Goal: Task Accomplishment & Management: Manage account settings

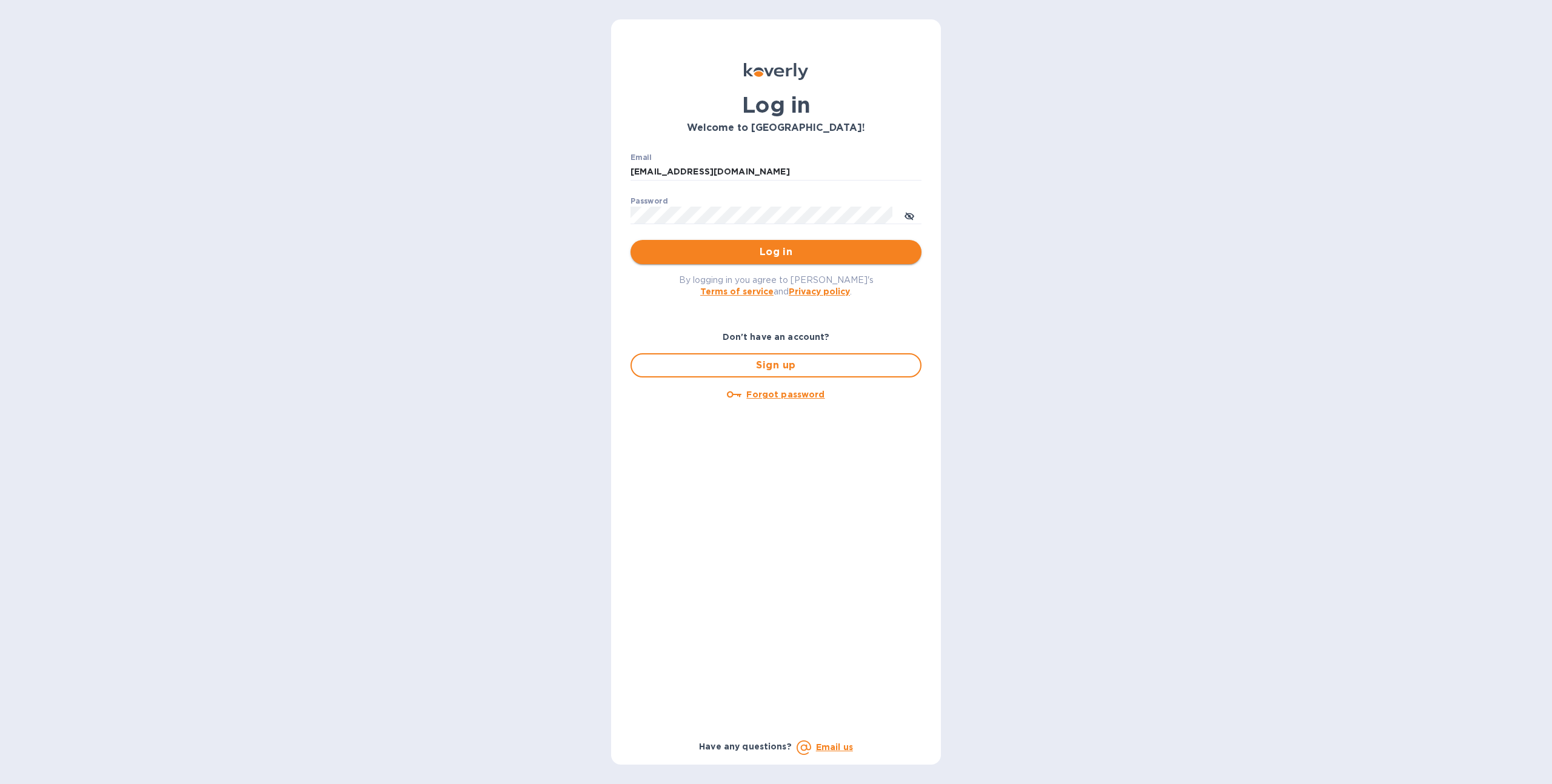
click at [719, 249] on span "Log in" at bounding box center [776, 252] width 271 height 15
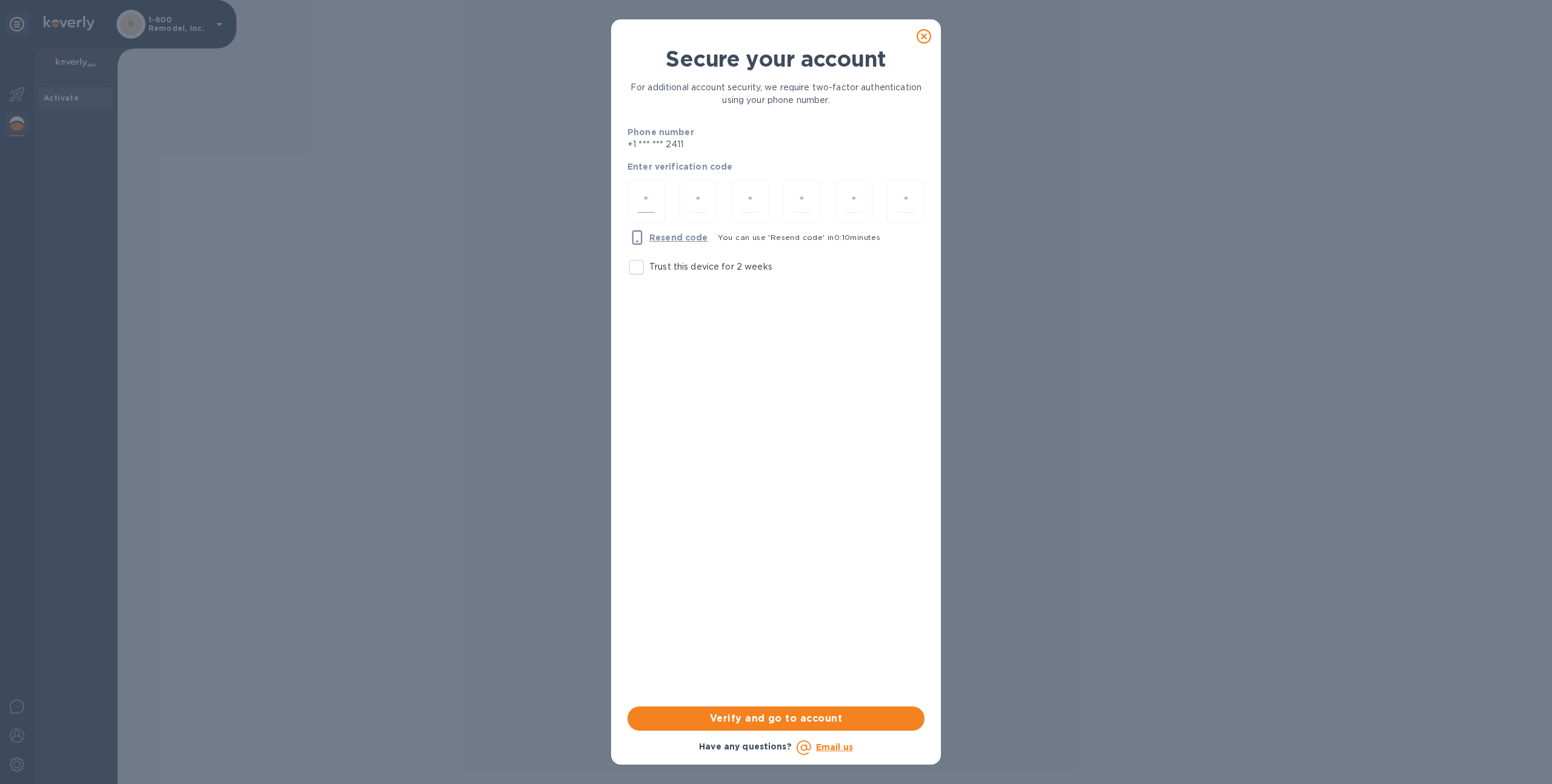
click at [656, 202] on div at bounding box center [646, 201] width 38 height 43
type input "9"
type input "2"
type input "7"
type input "3"
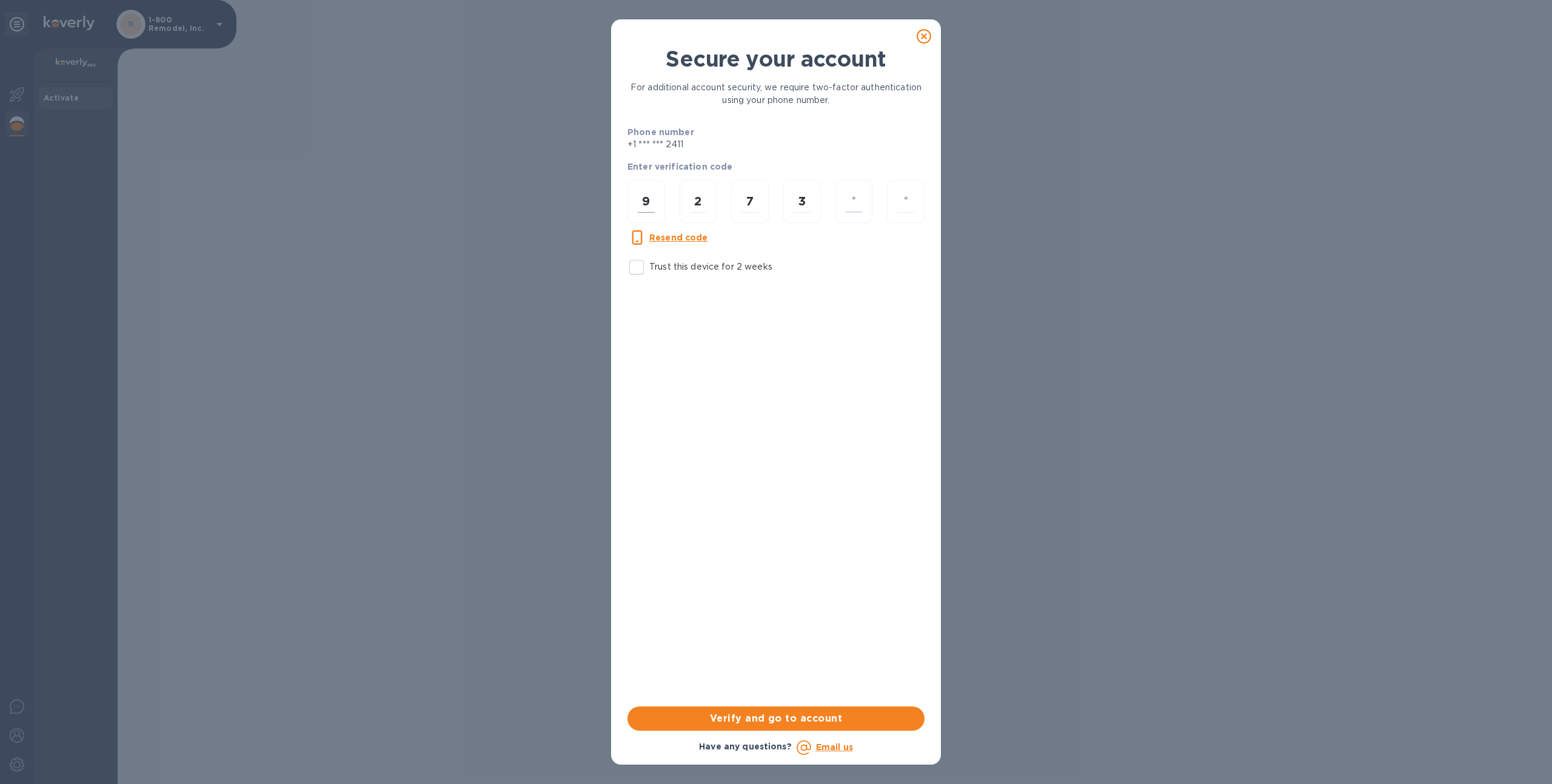
type input "5"
type input "8"
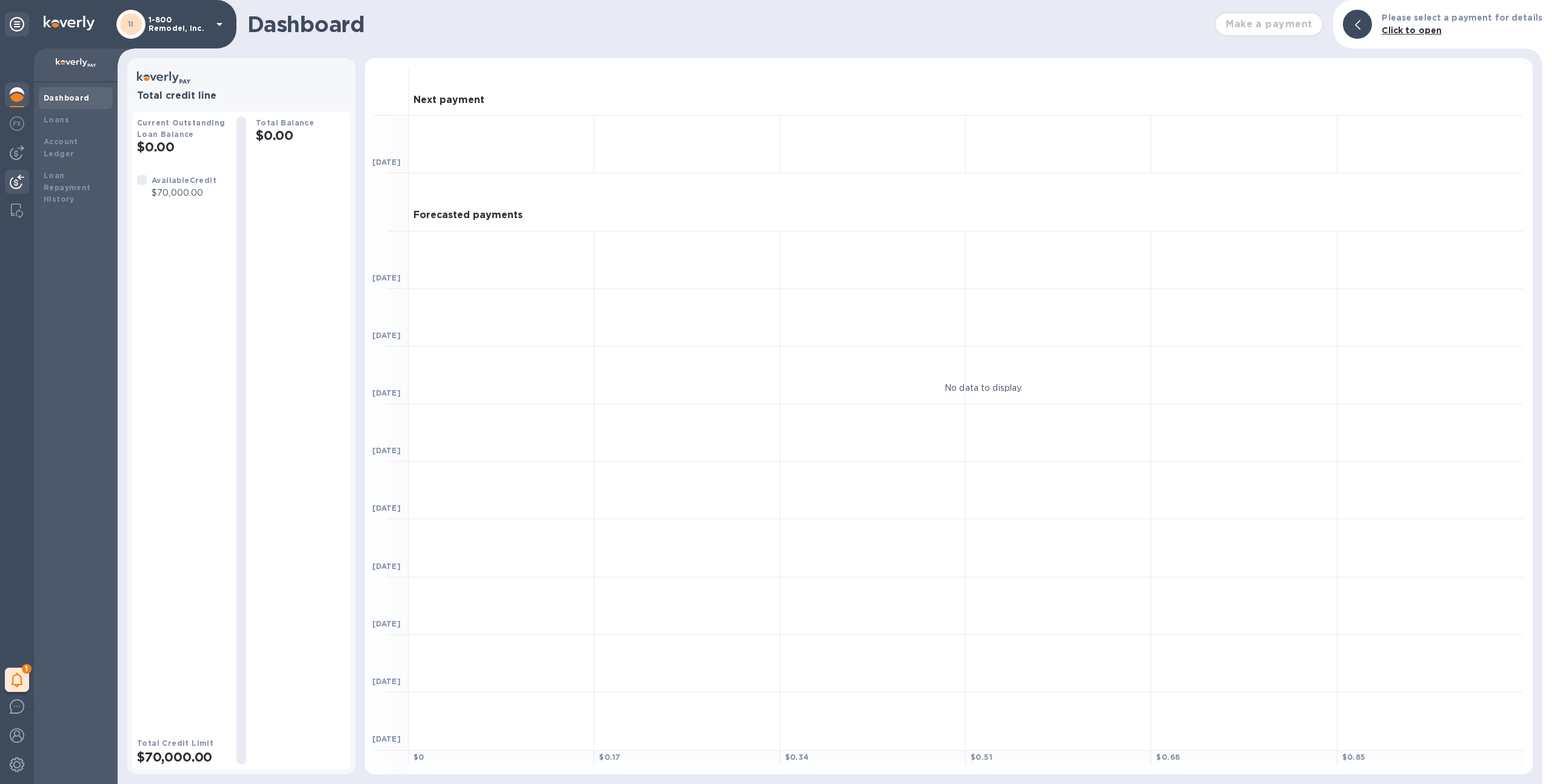
click at [19, 172] on div at bounding box center [17, 183] width 24 height 26
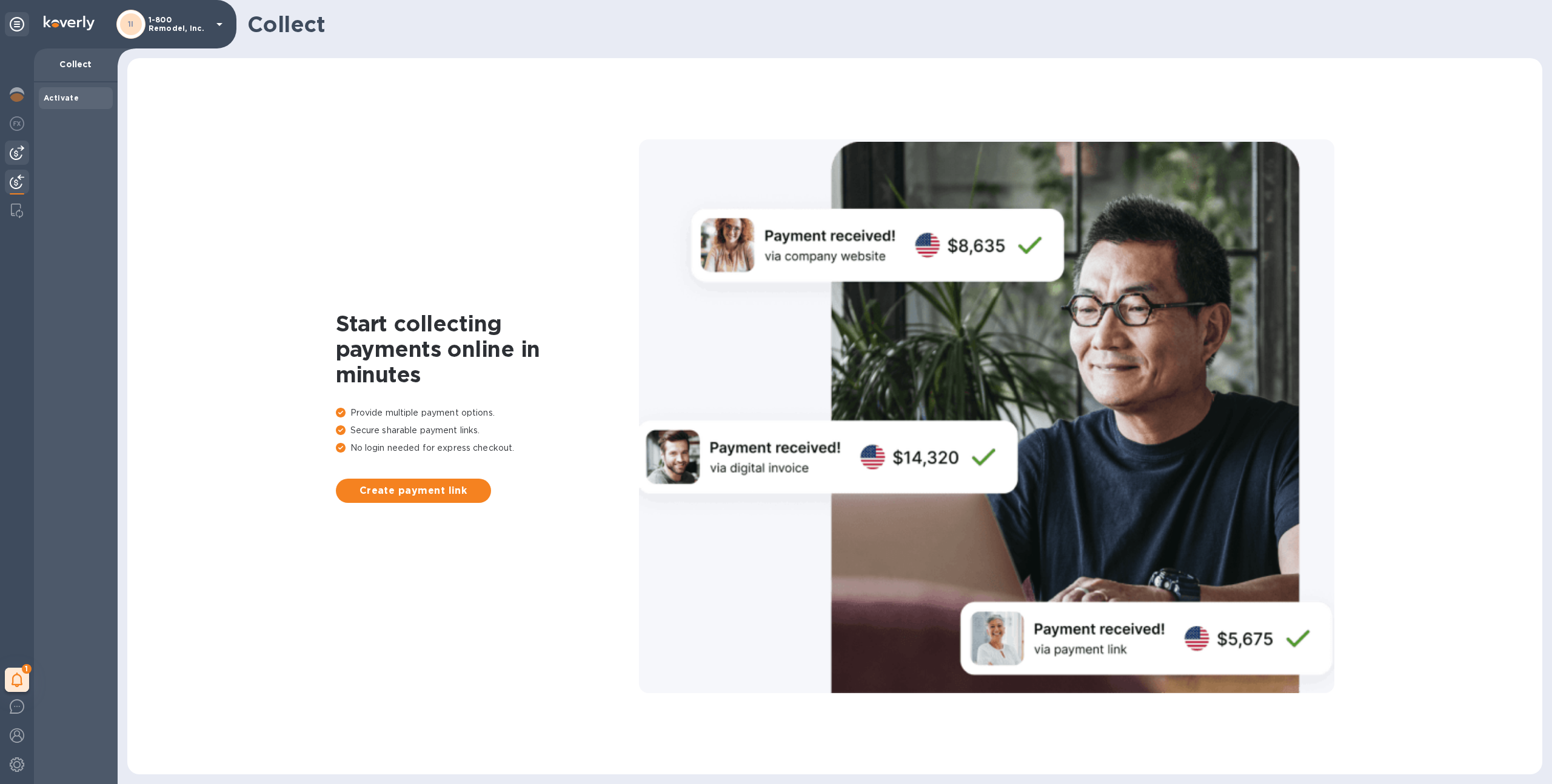
click at [20, 156] on img at bounding box center [17, 153] width 15 height 15
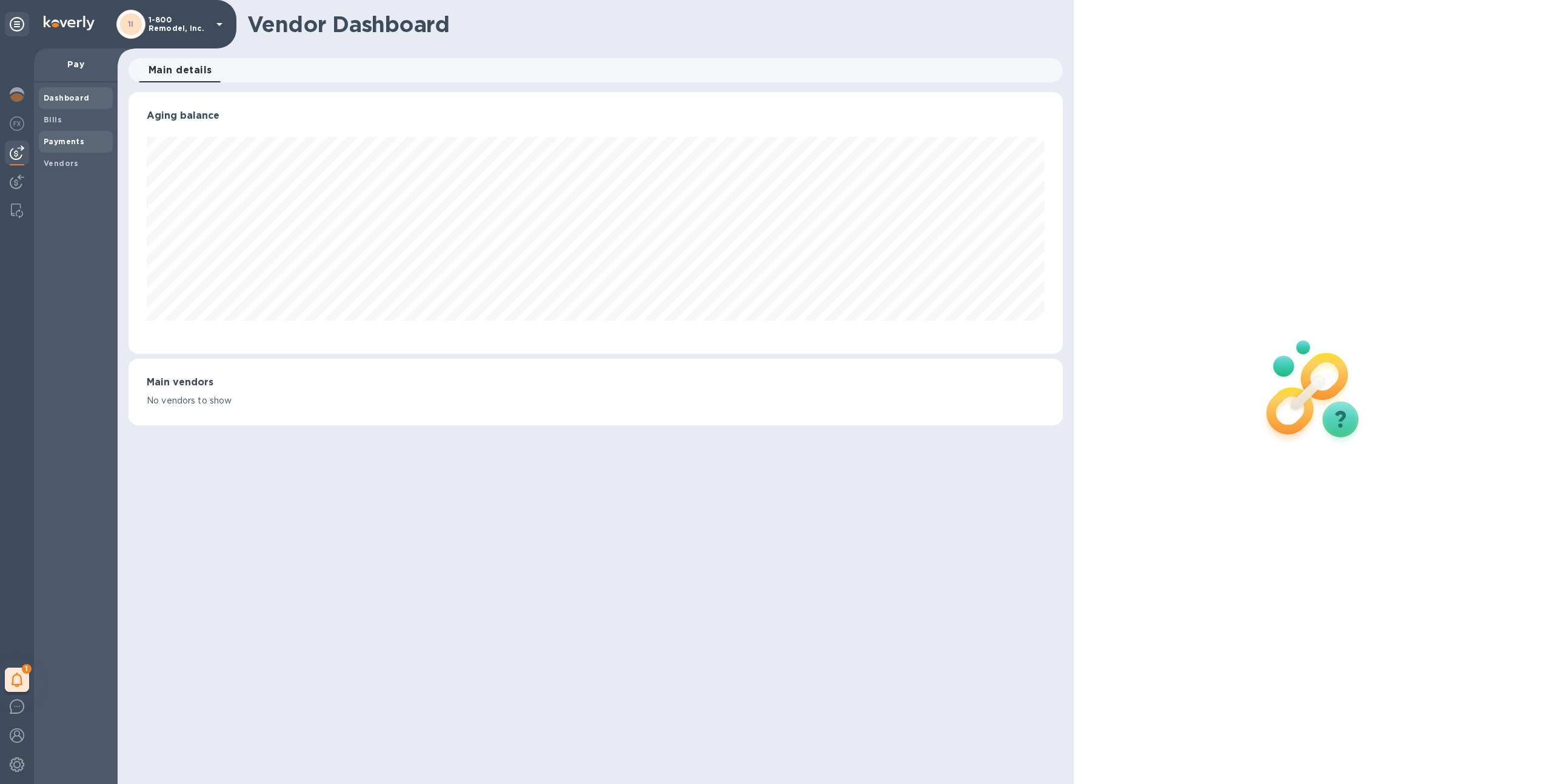
scroll to position [262, 935]
click at [55, 165] on b "Vendors" at bounding box center [61, 163] width 35 height 9
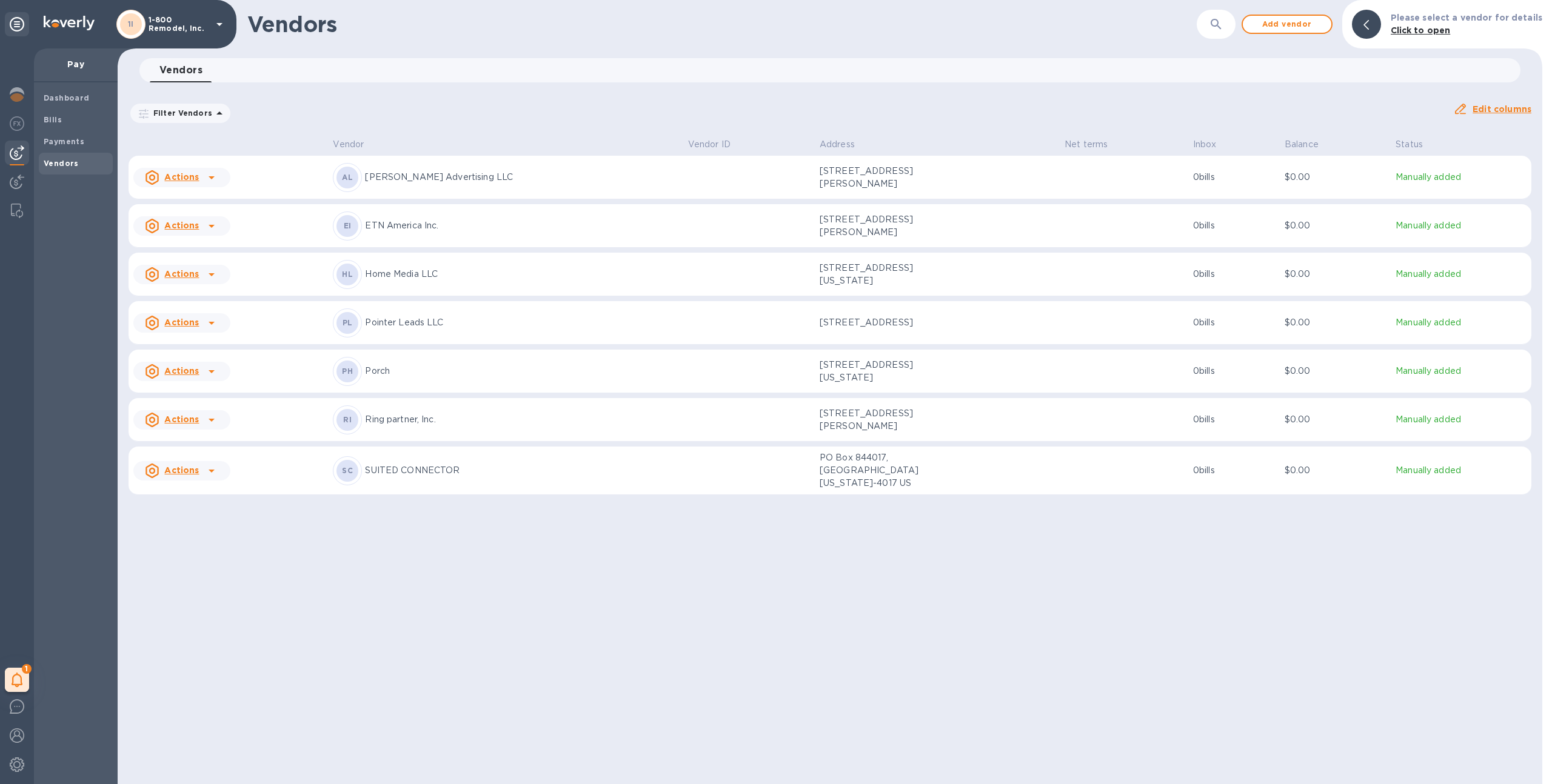
click at [148, 33] on div "1I 1-800 Remodel, Inc." at bounding box center [171, 24] width 110 height 29
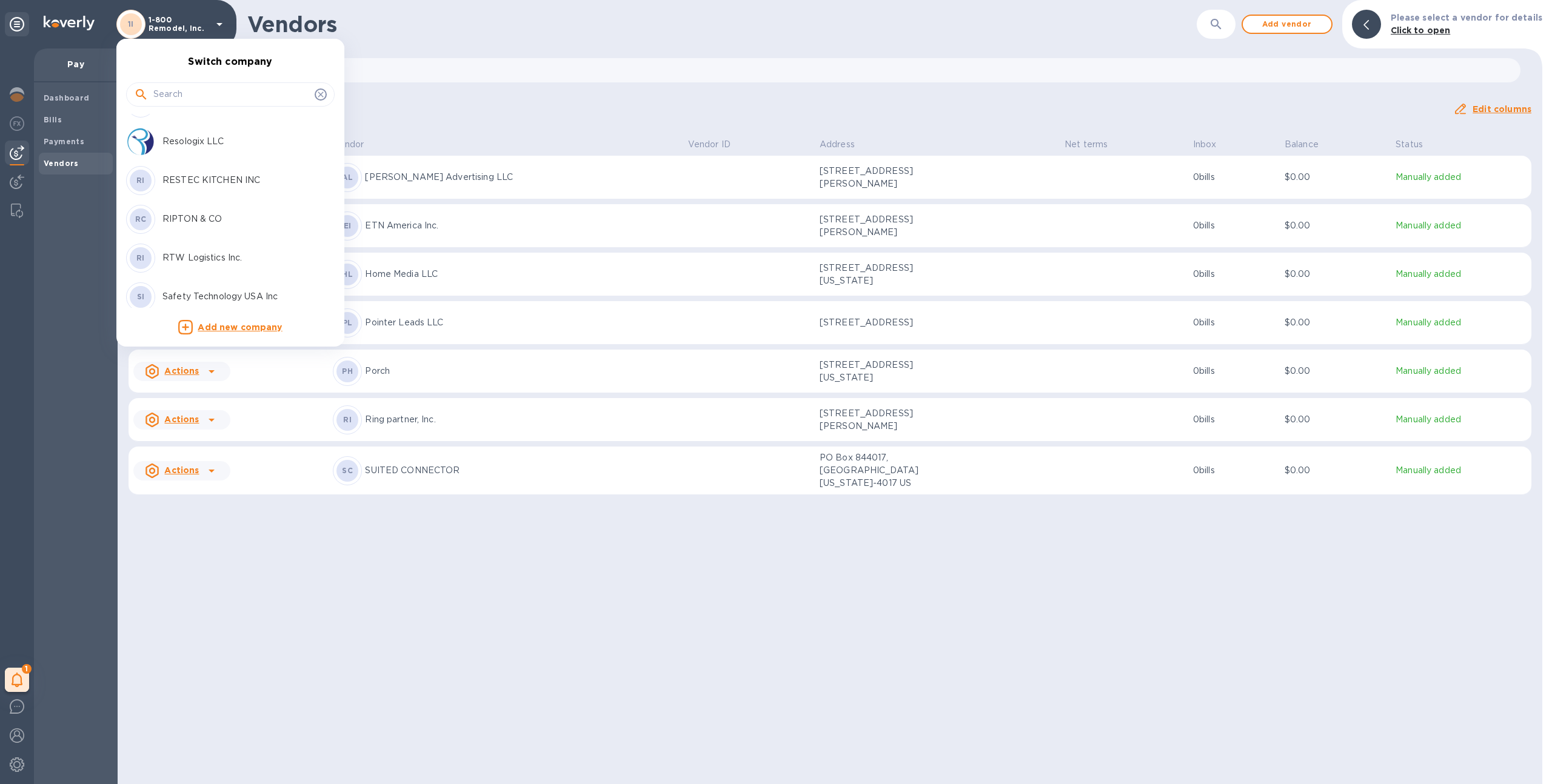
scroll to position [3756, 0]
click at [199, 99] on input "text" at bounding box center [231, 95] width 156 height 18
type input "tr"
click at [218, 213] on p "TruBlue Global Inc dba Ascend Express" at bounding box center [239, 210] width 153 height 25
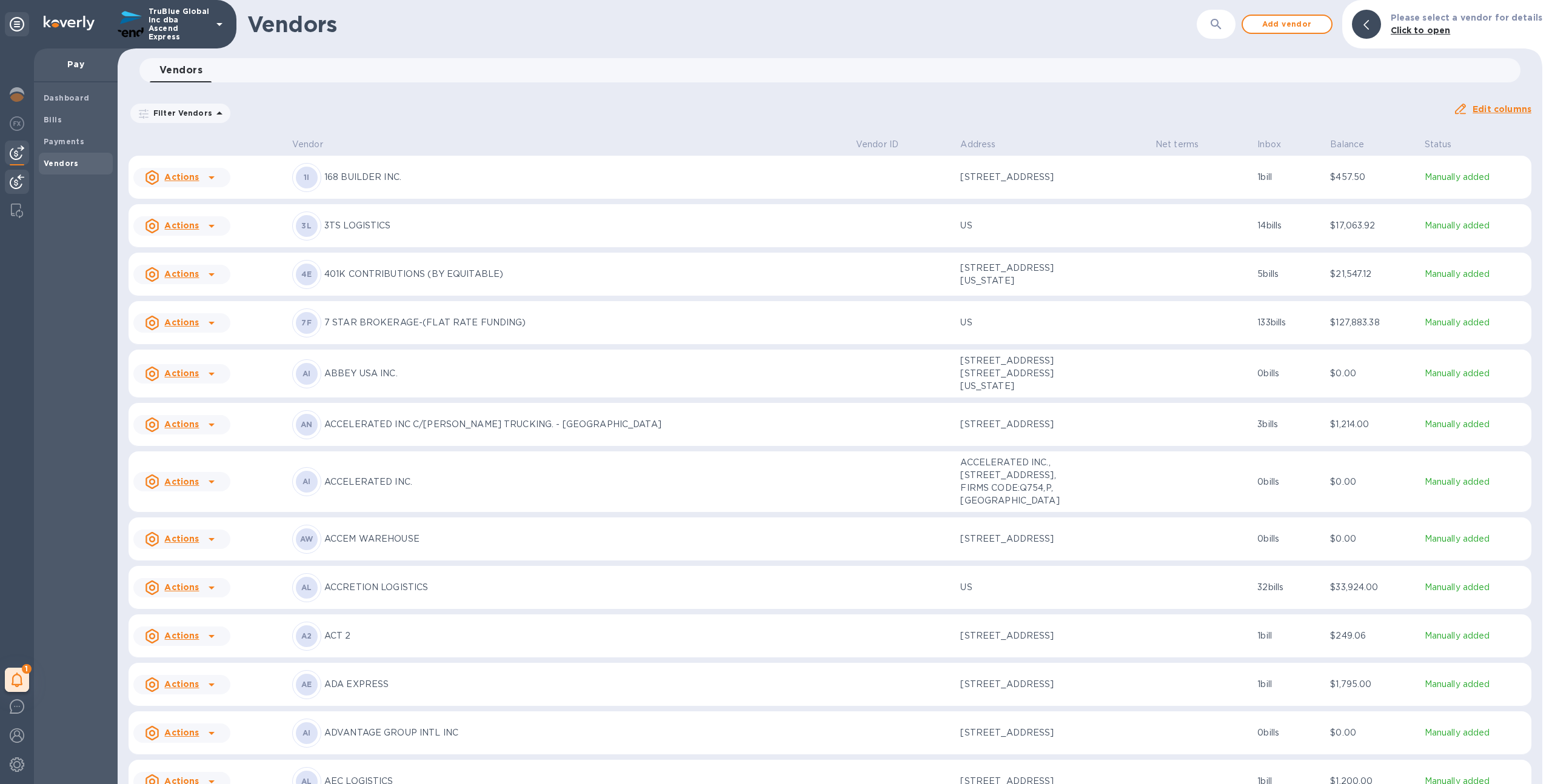
click at [14, 176] on img at bounding box center [17, 182] width 15 height 15
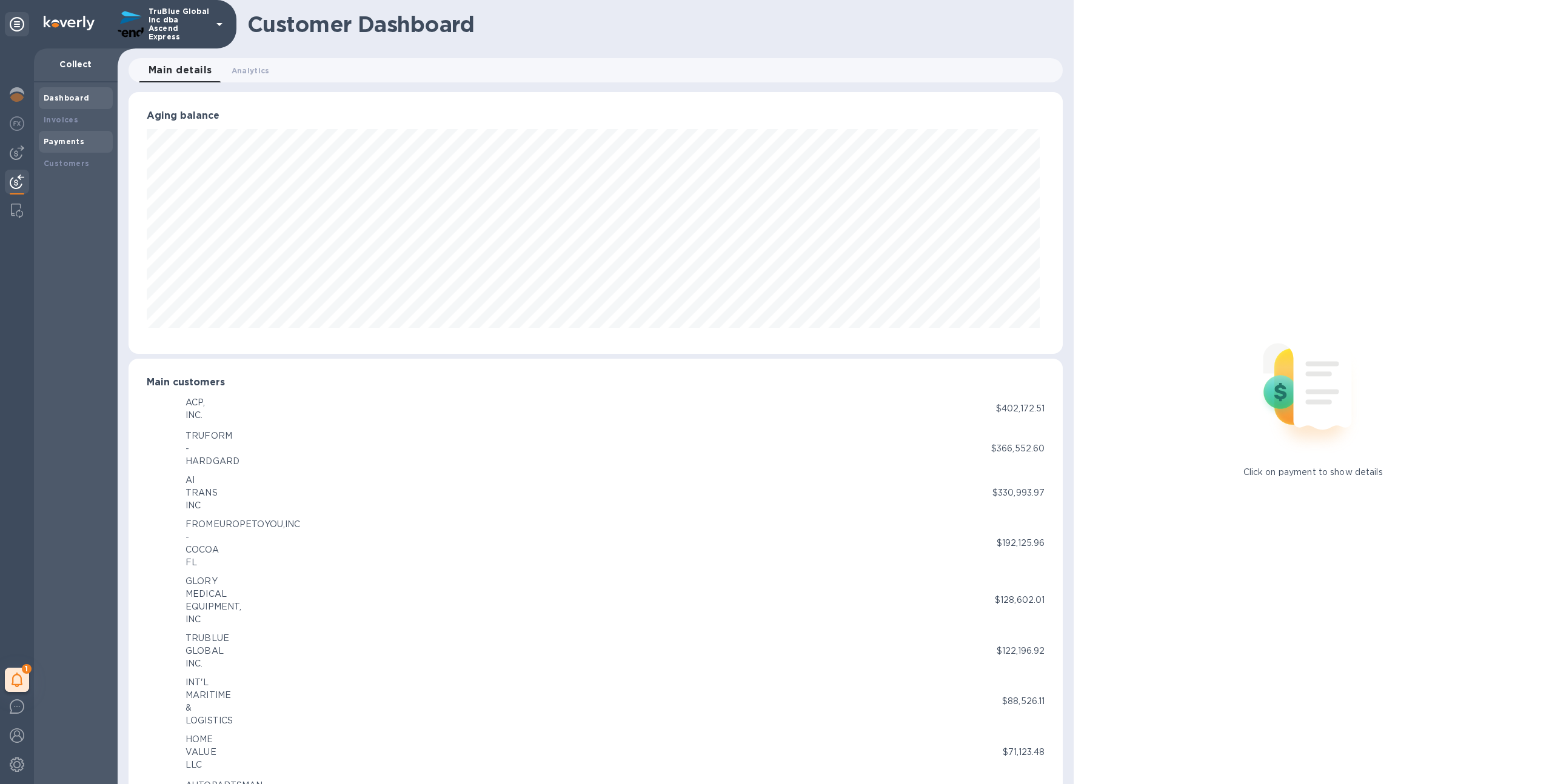
scroll to position [605765, 605338]
click at [76, 145] on b "Payments" at bounding box center [64, 142] width 41 height 9
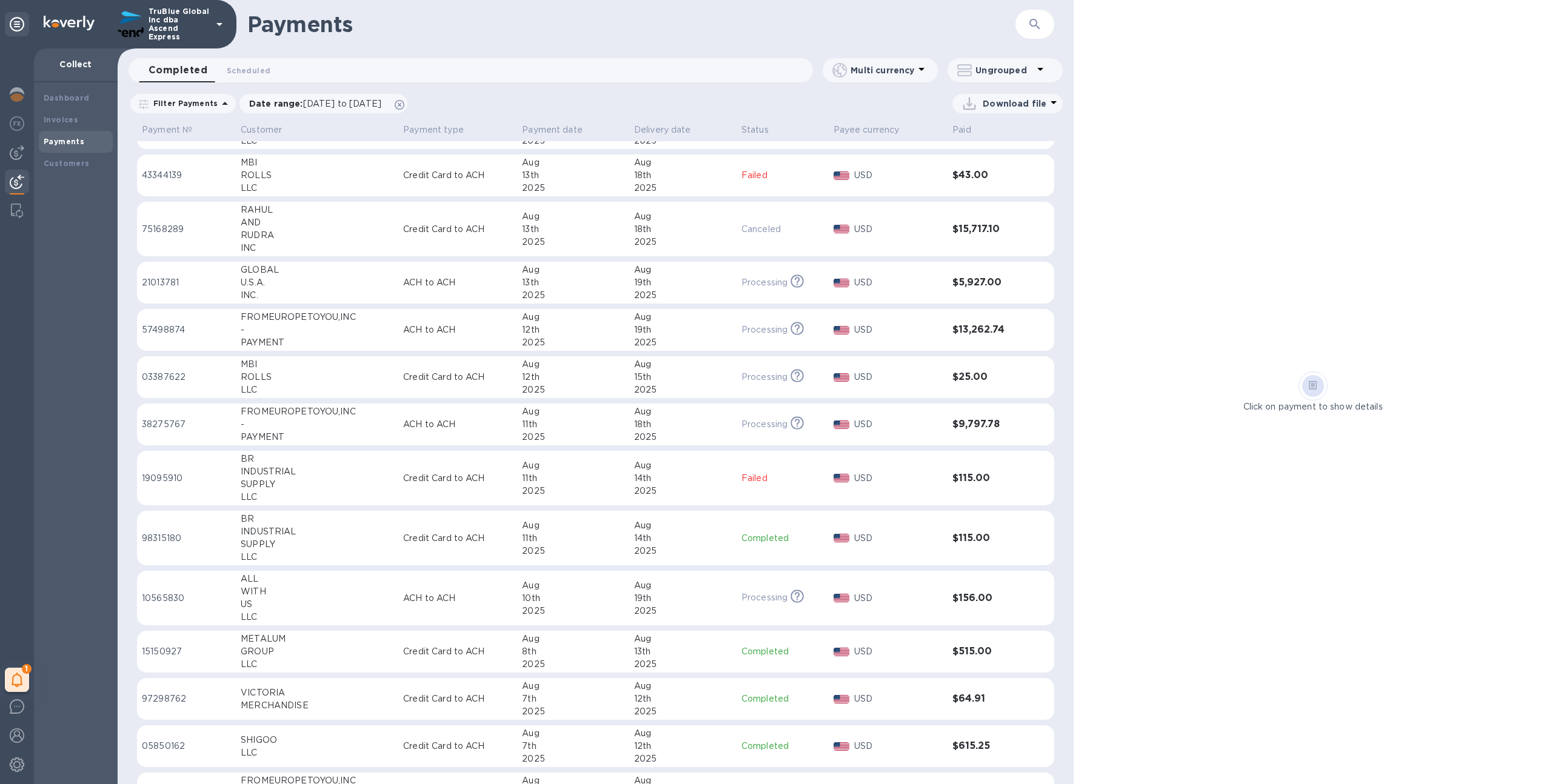
scroll to position [62, 0]
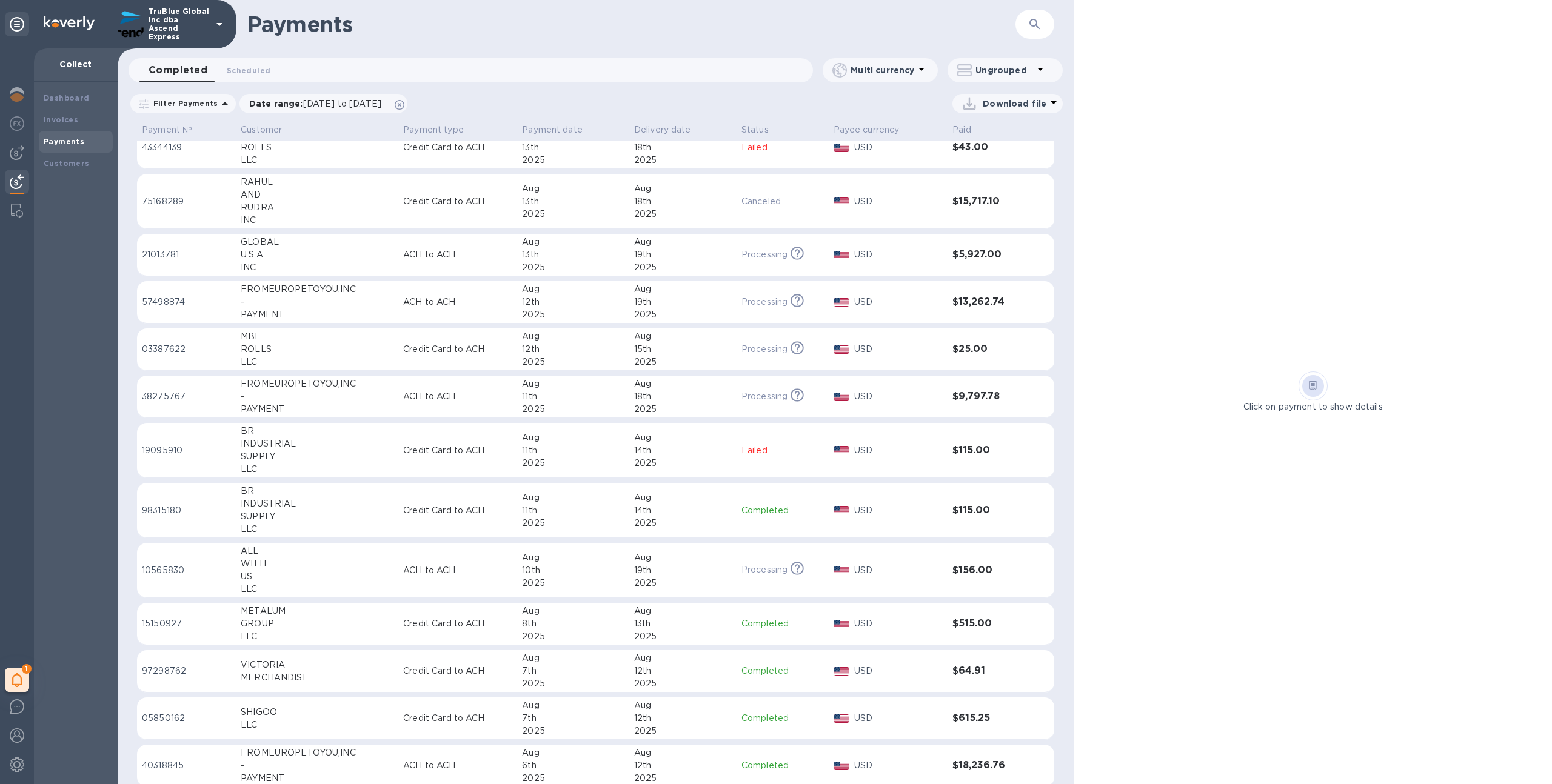
click at [621, 206] on td "[DATE]" at bounding box center [573, 202] width 112 height 55
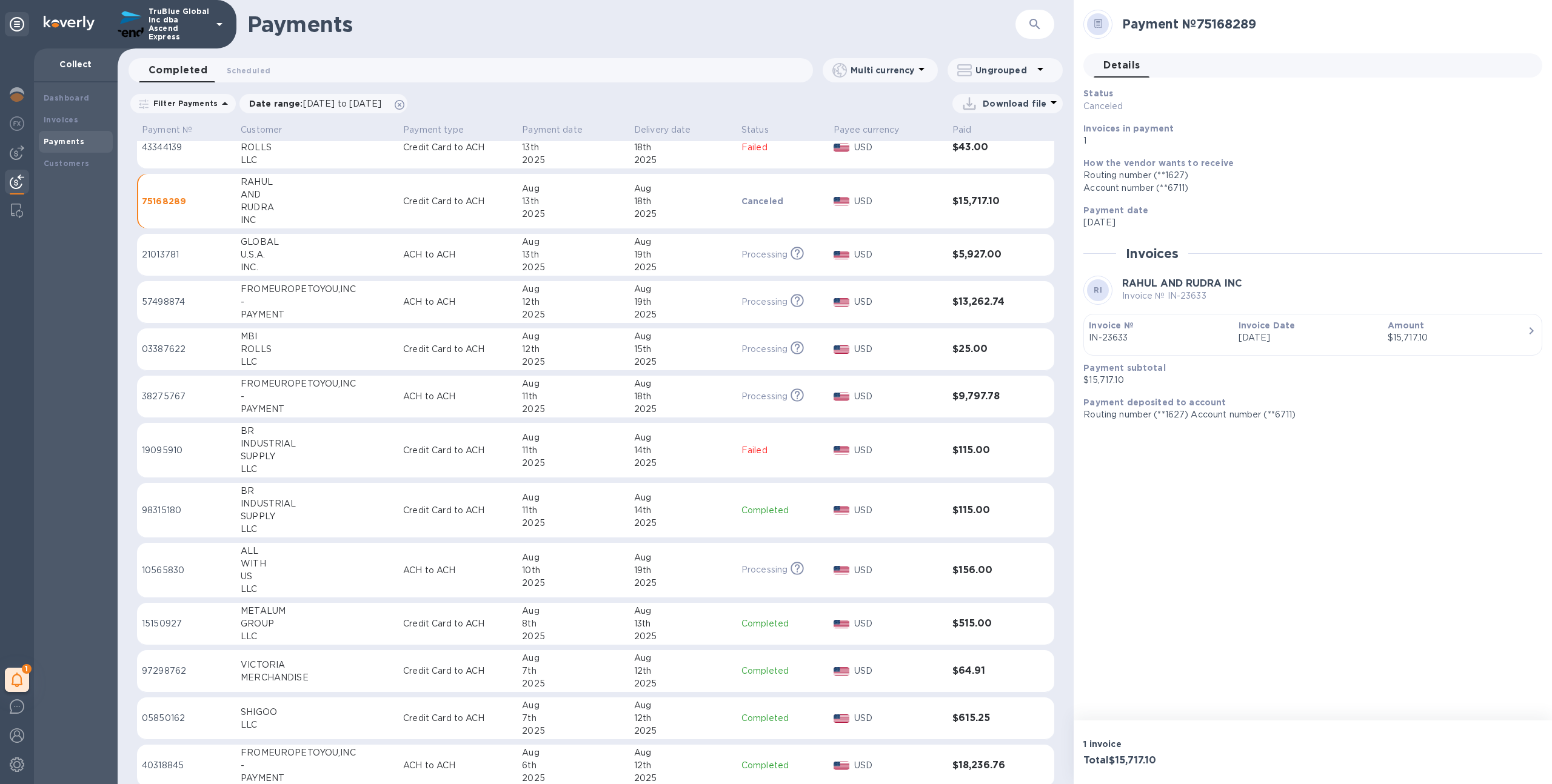
click at [1181, 329] on p "Invoice №" at bounding box center [1159, 326] width 140 height 12
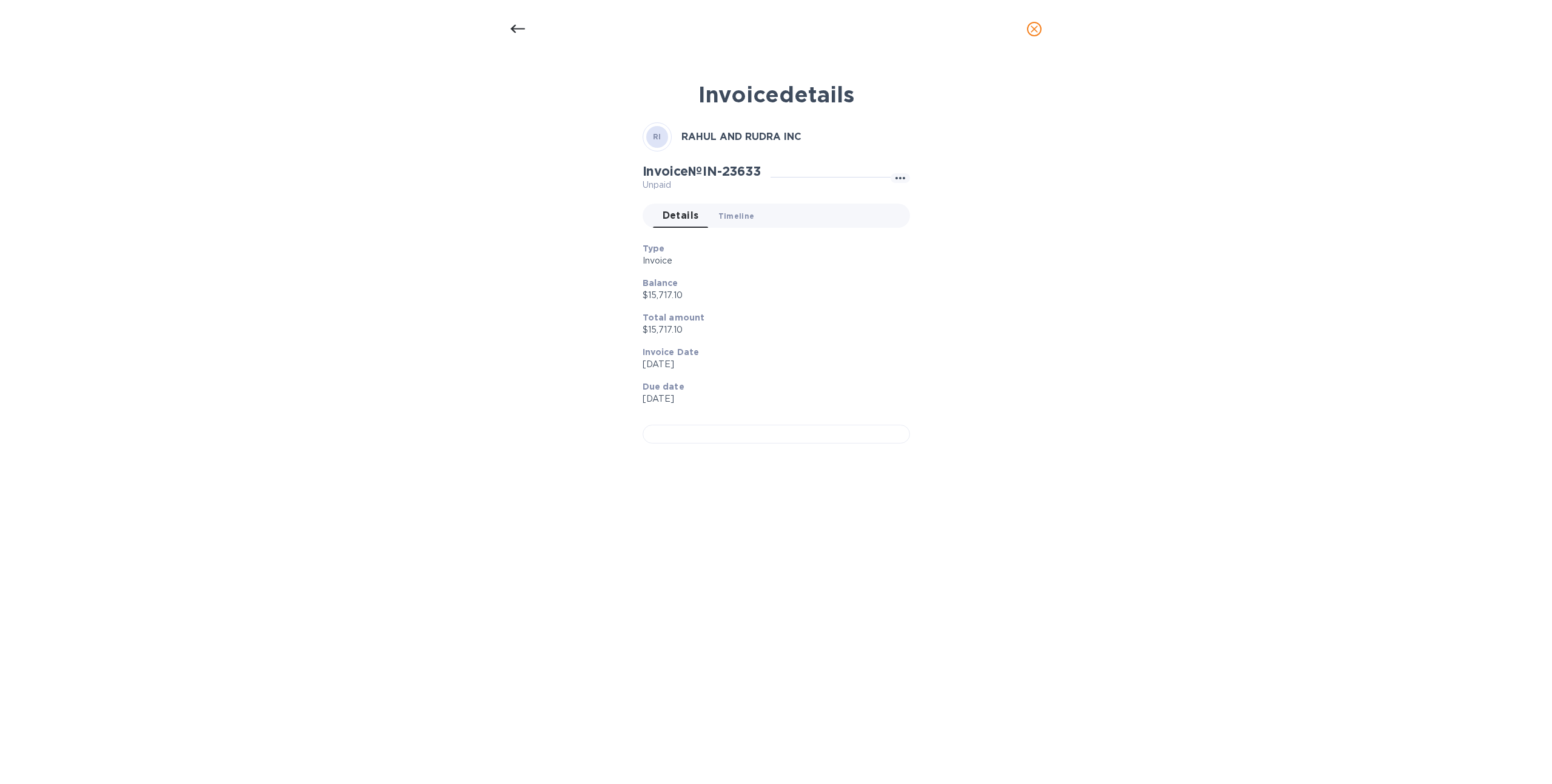
click at [738, 211] on span "Timeline 0" at bounding box center [736, 216] width 36 height 13
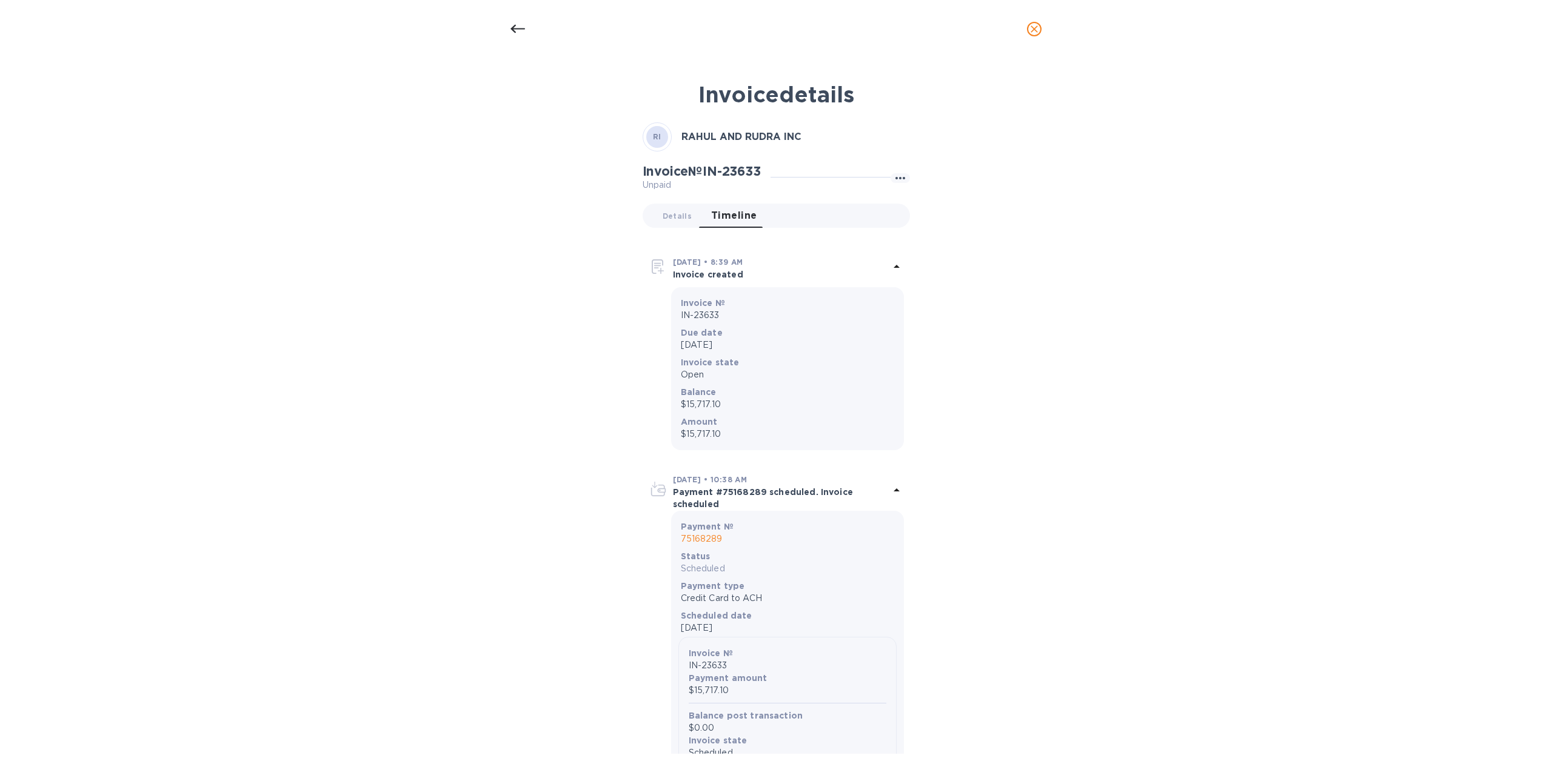
click at [507, 25] on div at bounding box center [517, 29] width 29 height 29
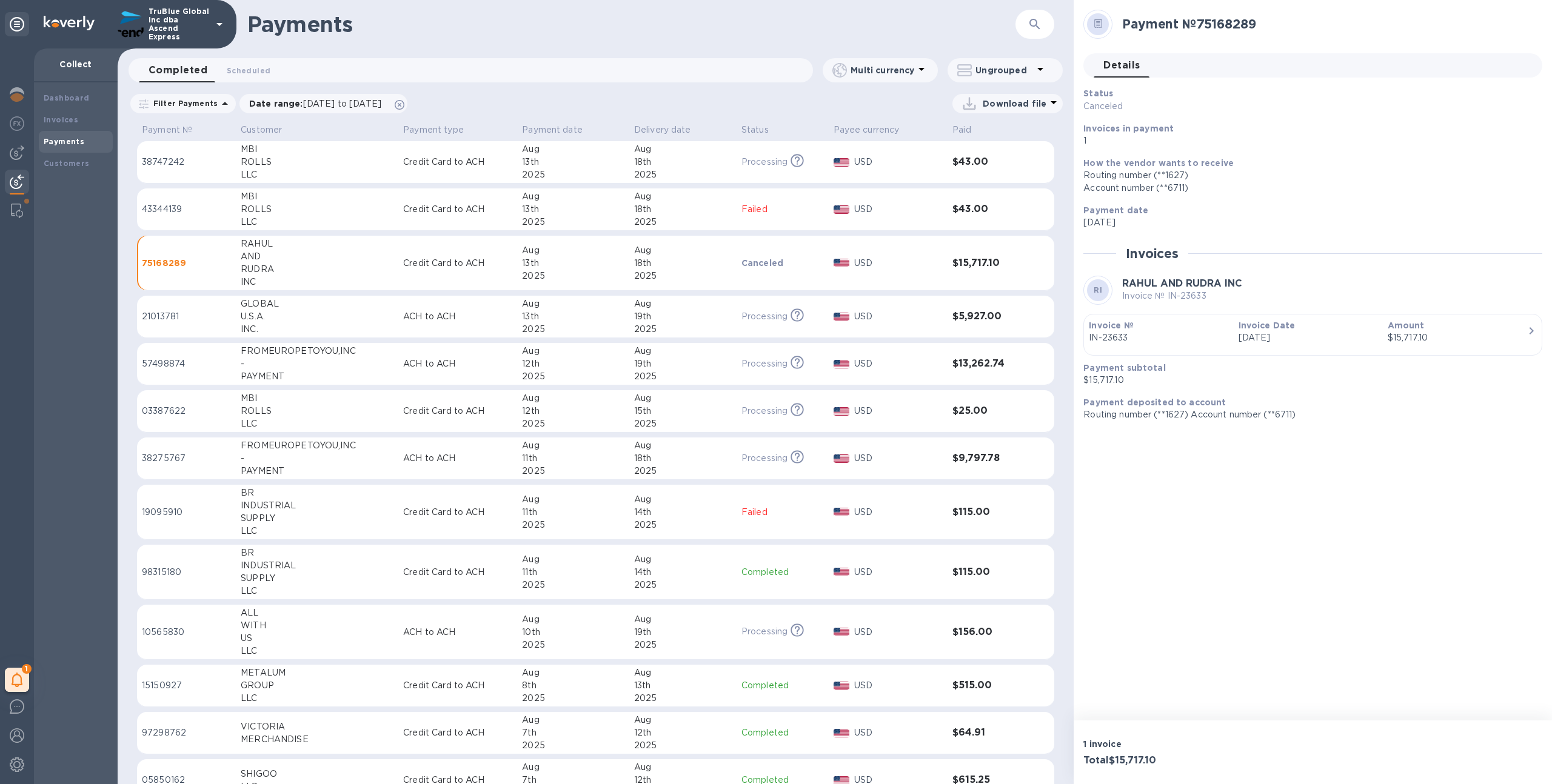
click at [666, 263] on div "18th" at bounding box center [683, 263] width 98 height 13
click at [1180, 335] on p "IN-23633" at bounding box center [1159, 338] width 140 height 13
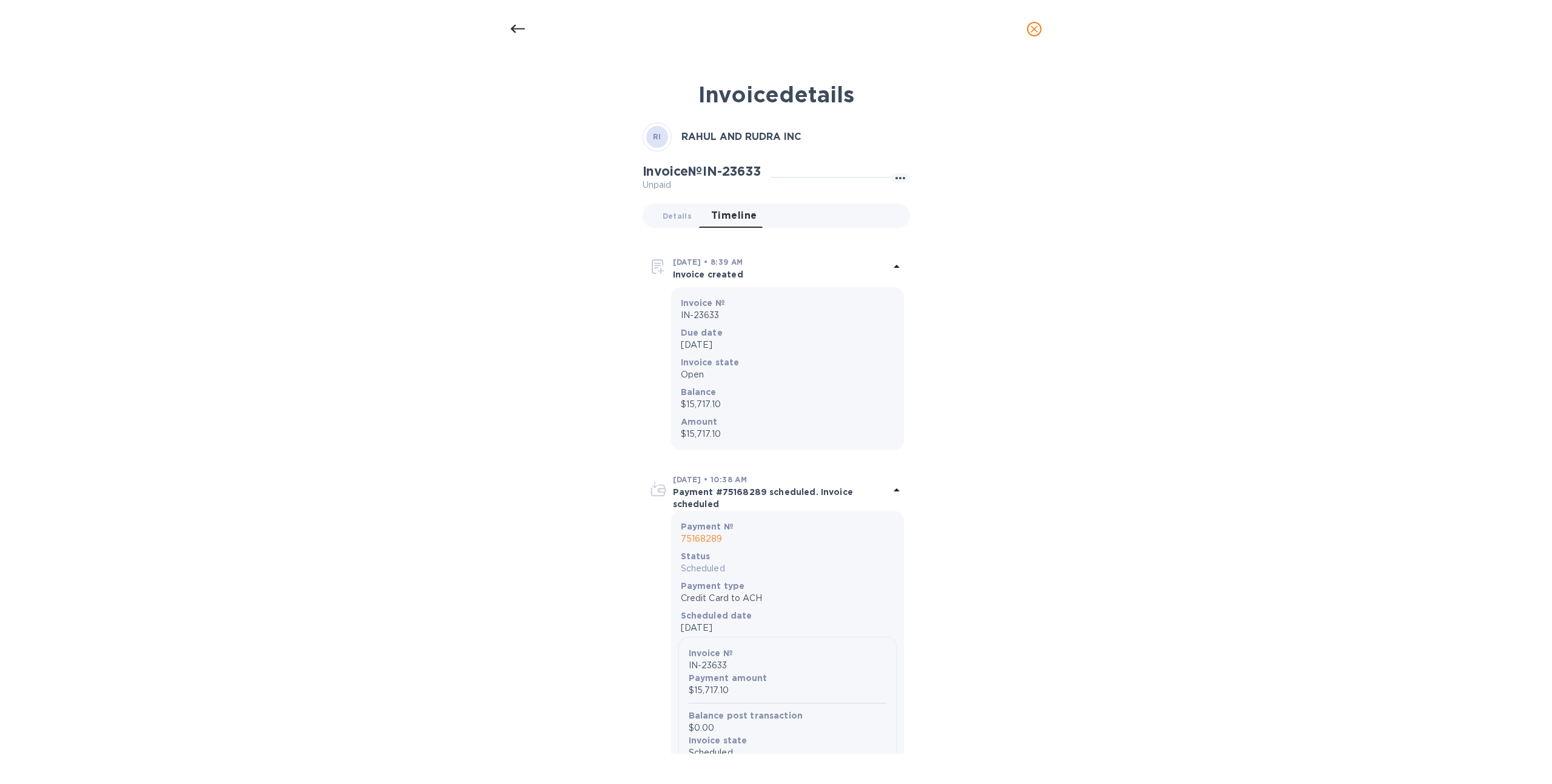
scroll to position [10, 0]
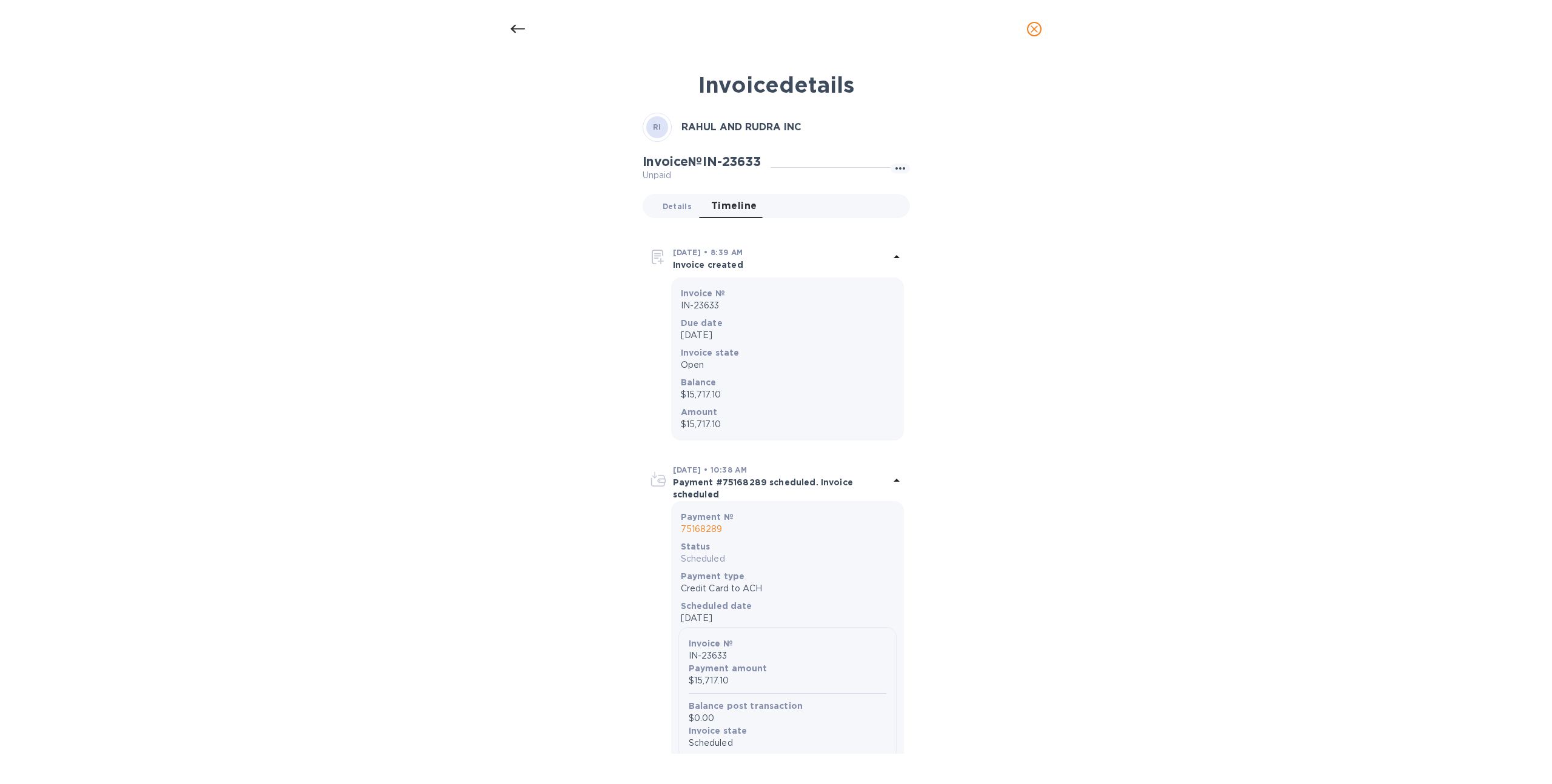
click at [677, 218] on button "Details 0" at bounding box center [677, 206] width 49 height 24
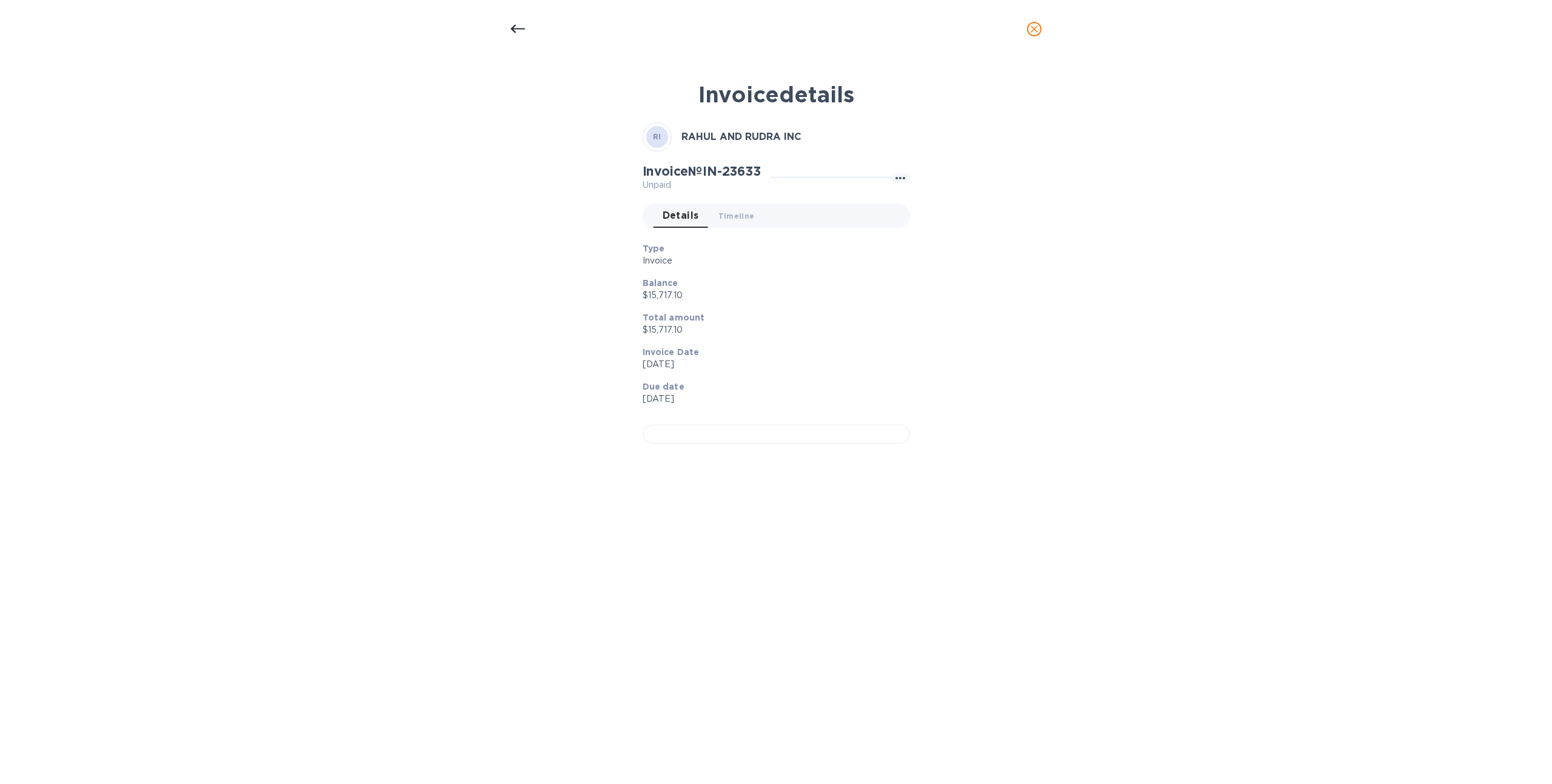
click at [513, 22] on icon at bounding box center [518, 29] width 15 height 15
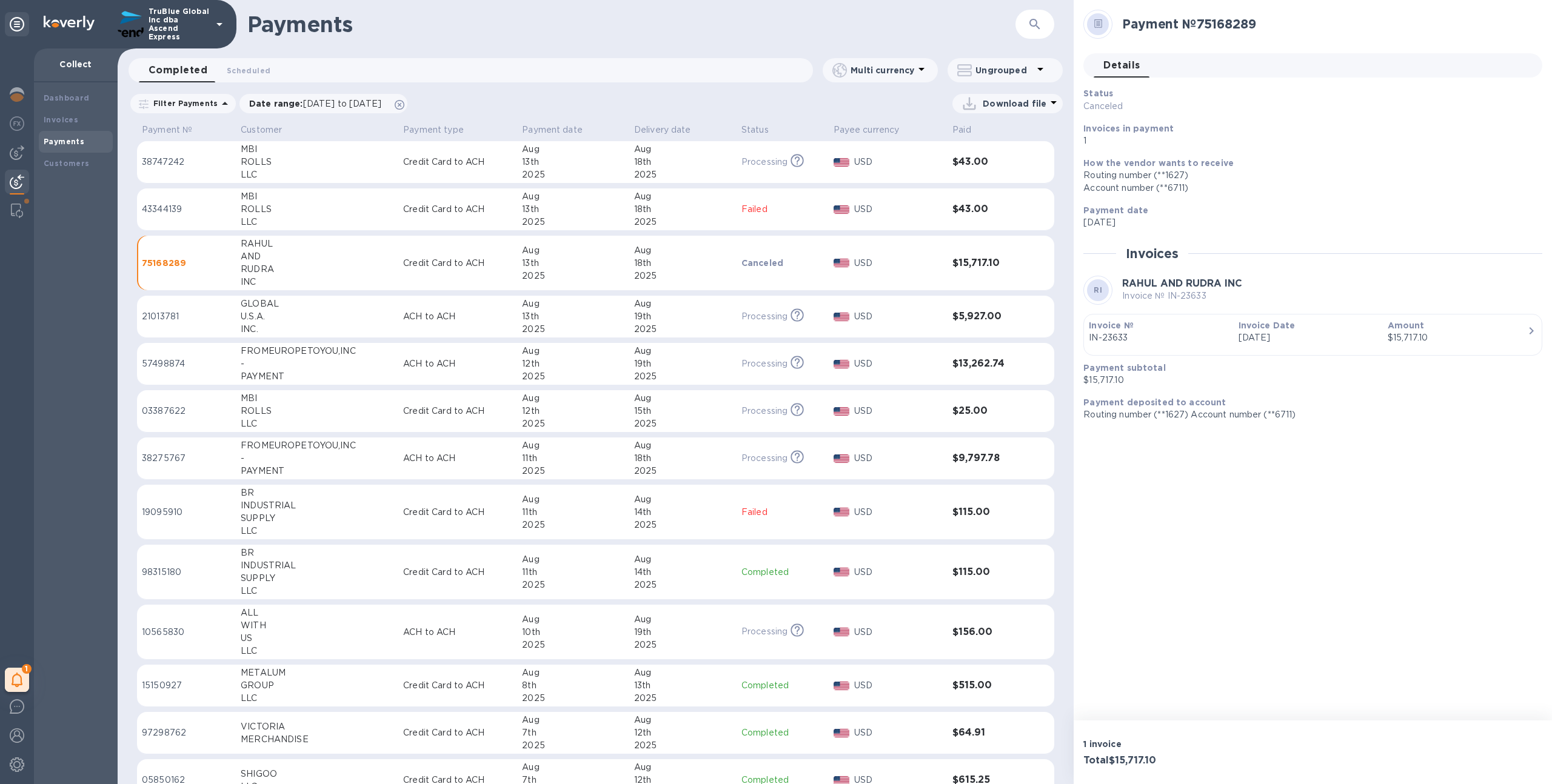
click at [604, 260] on div "13th" at bounding box center [573, 263] width 102 height 13
click at [1178, 332] on p "IN-23633" at bounding box center [1159, 338] width 140 height 13
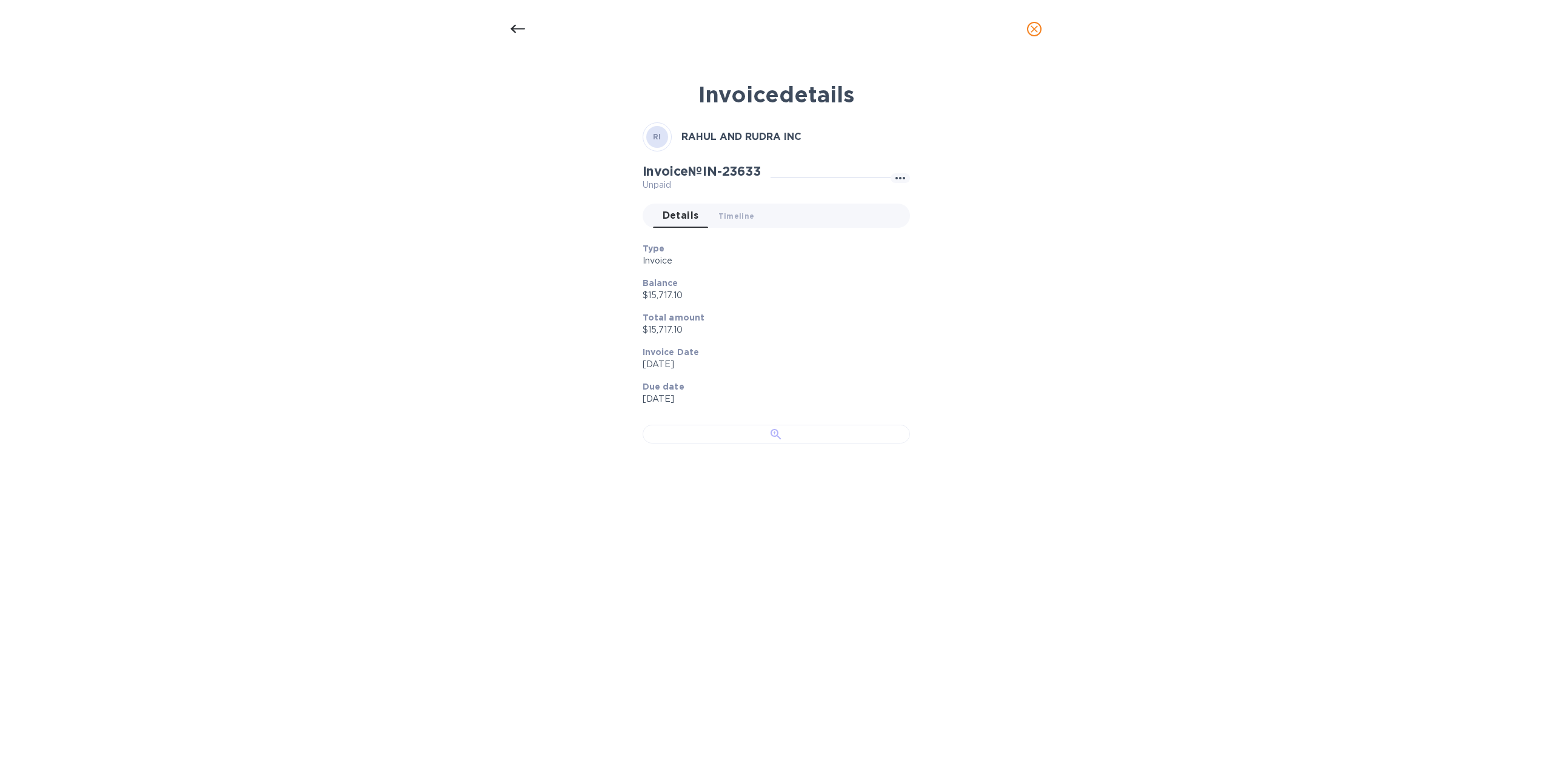
scroll to position [19, 0]
click at [1033, 32] on icon "close" at bounding box center [1034, 29] width 12 height 12
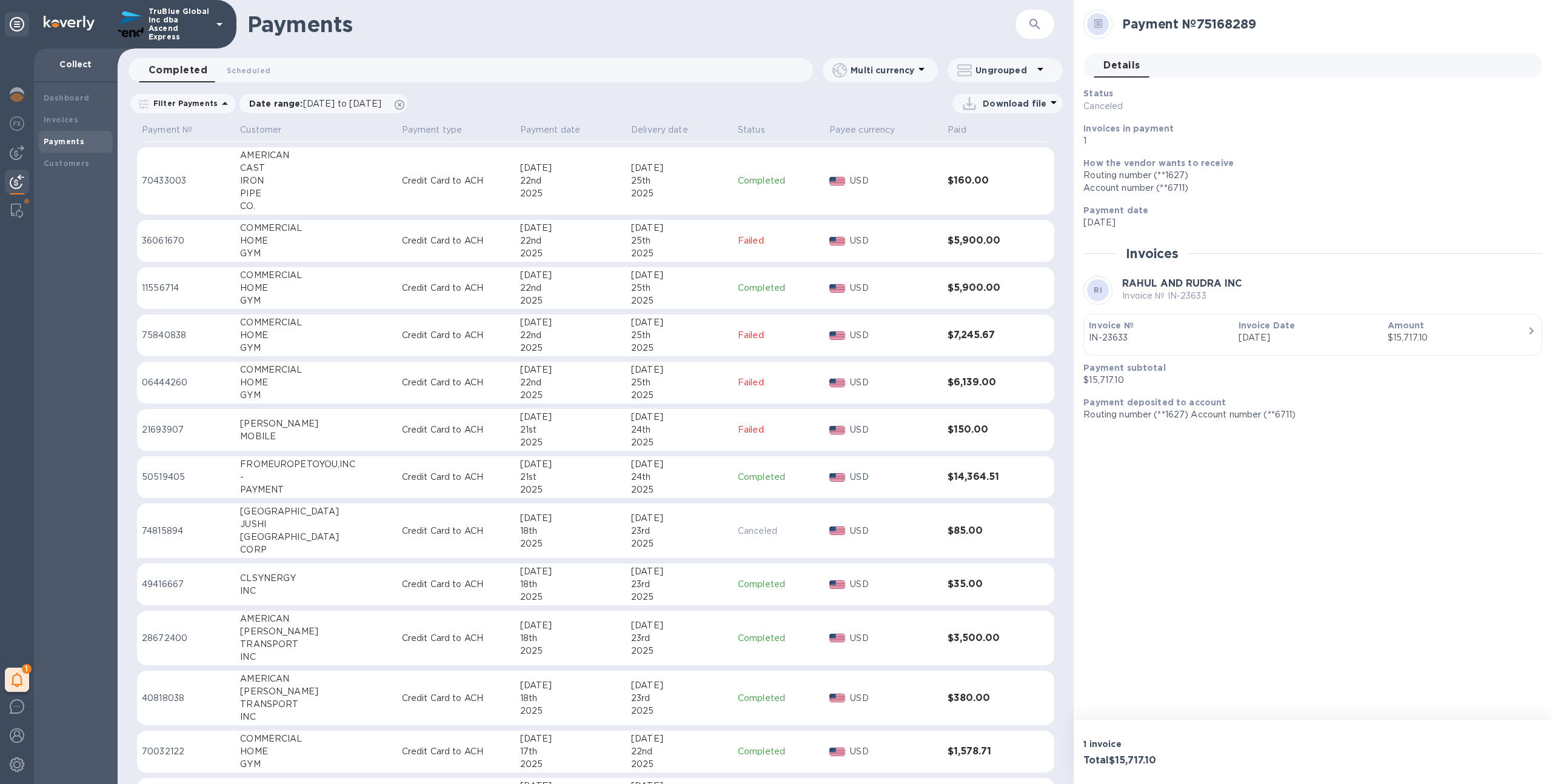
scroll to position [2556, 0]
click at [569, 512] on div "[DATE]" at bounding box center [571, 518] width 102 height 13
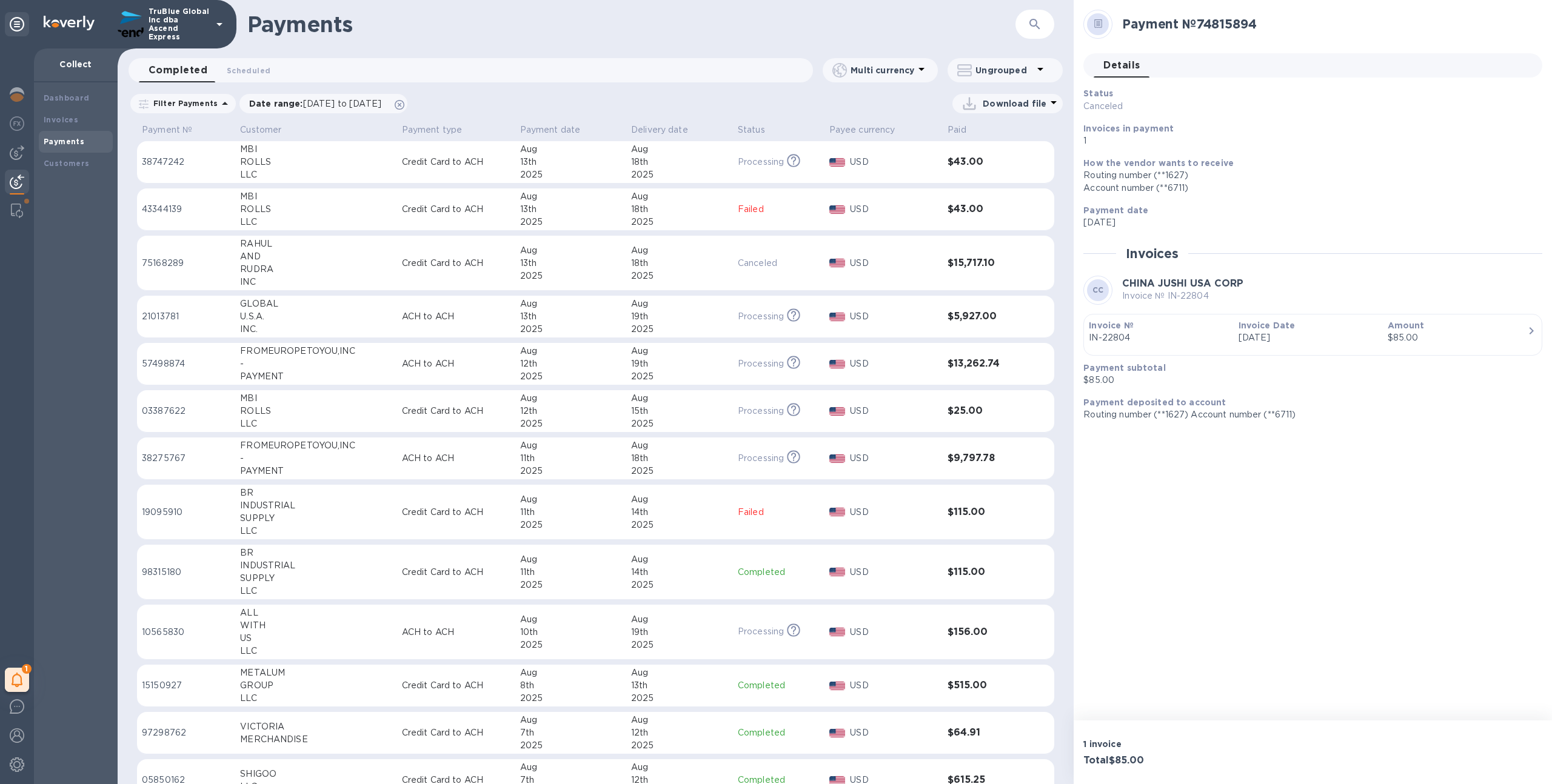
click at [563, 268] on div "13th" at bounding box center [571, 263] width 102 height 13
click at [187, 27] on p "TruBlue Global Inc dba Ascend Express" at bounding box center [179, 24] width 60 height 34
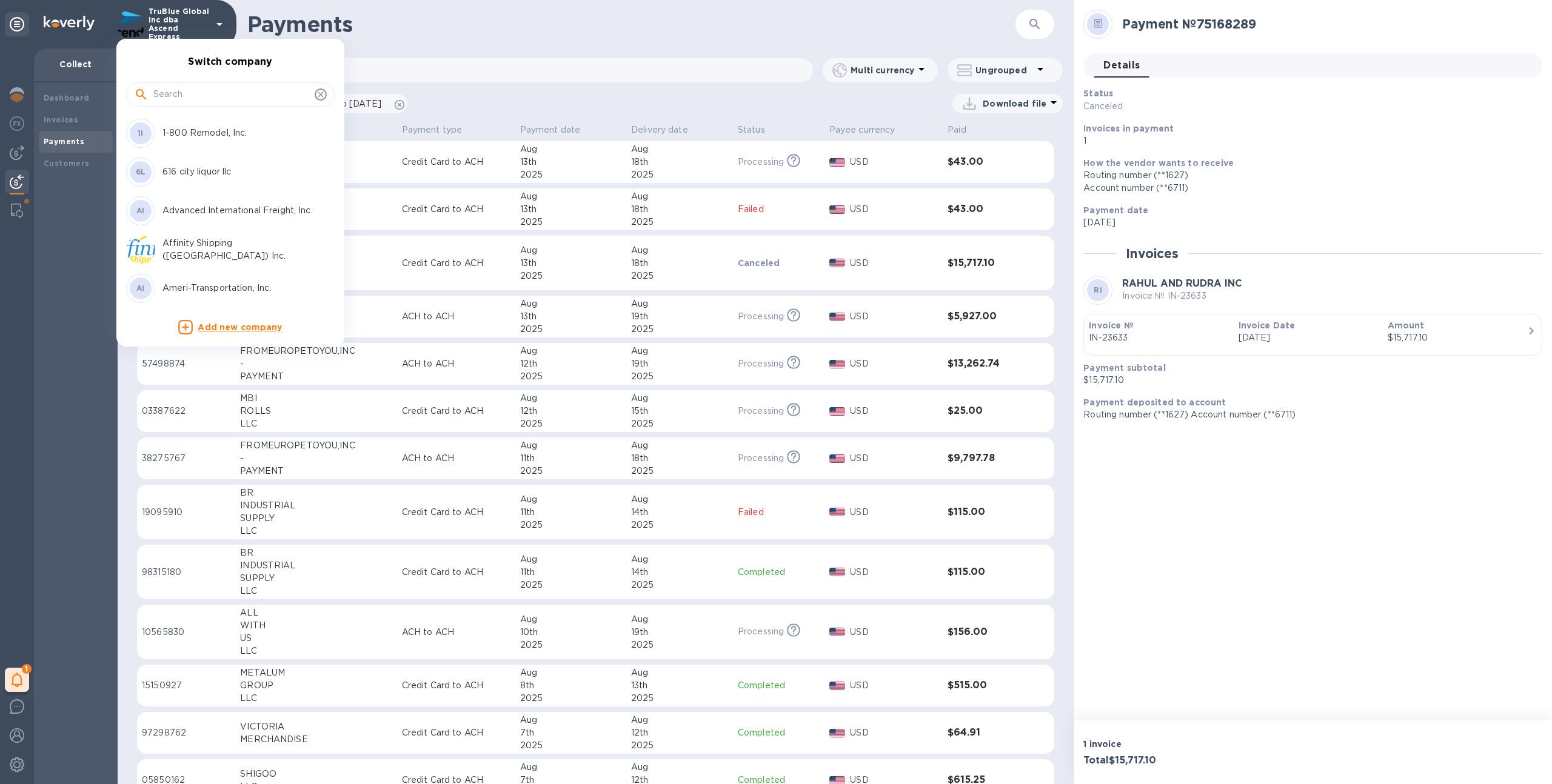
click at [219, 90] on input "text" at bounding box center [231, 95] width 156 height 18
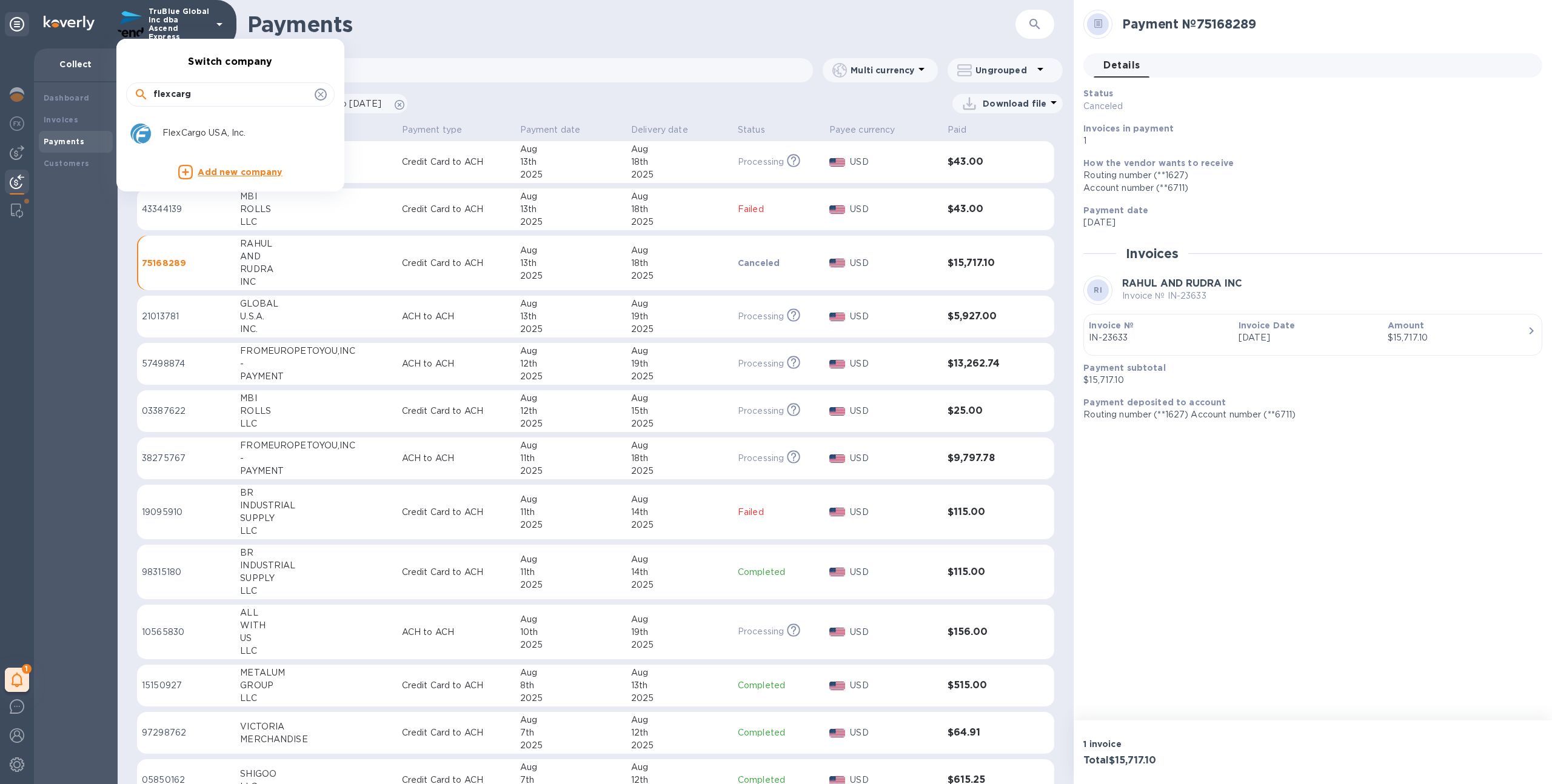
type input "flexcarg"
click at [196, 131] on p "FlexCargo USA, Inc." at bounding box center [239, 133] width 153 height 13
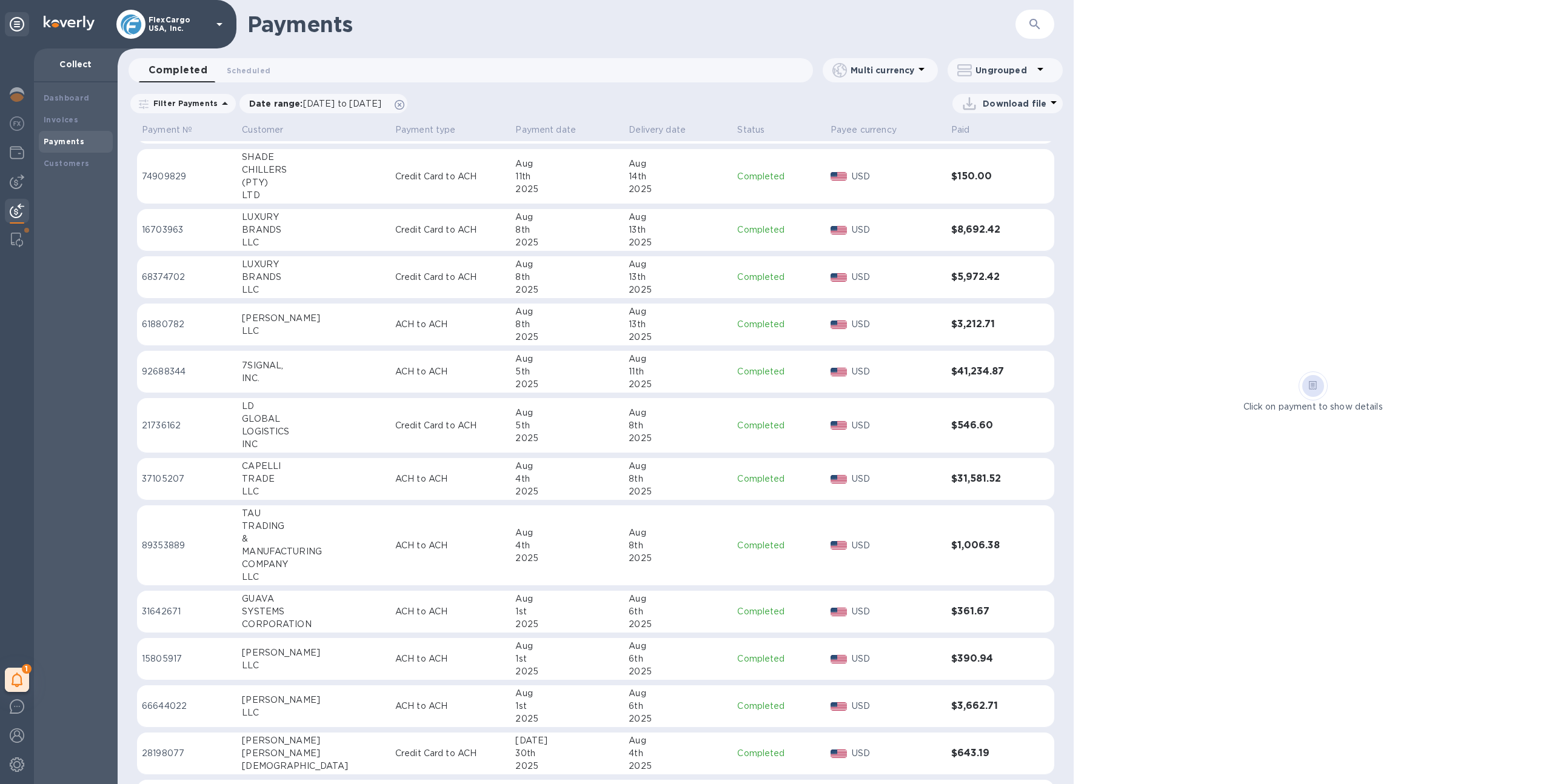
scroll to position [317, 0]
click at [390, 496] on td "ACH to ACH" at bounding box center [451, 476] width 121 height 42
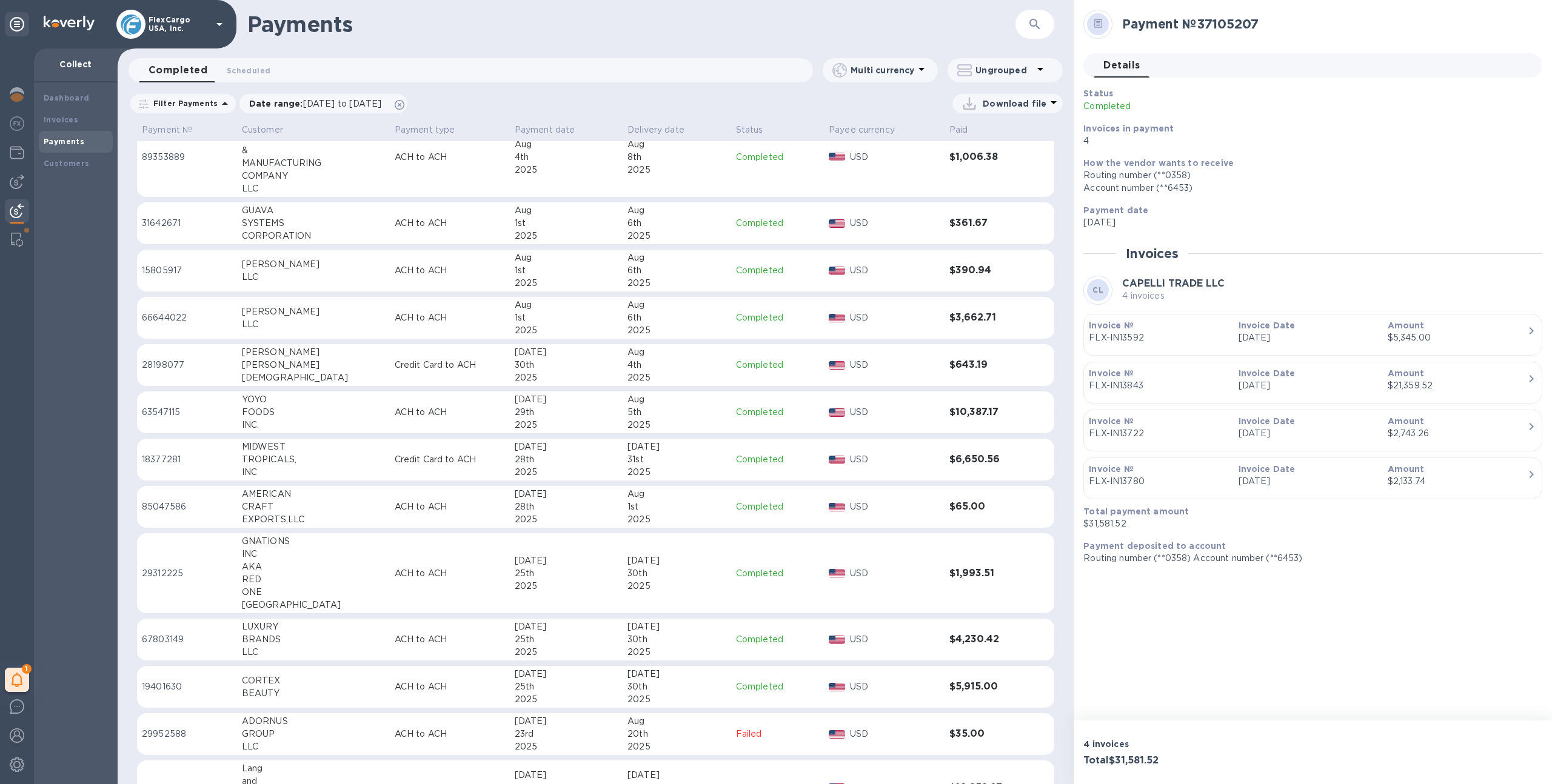
scroll to position [757, 0]
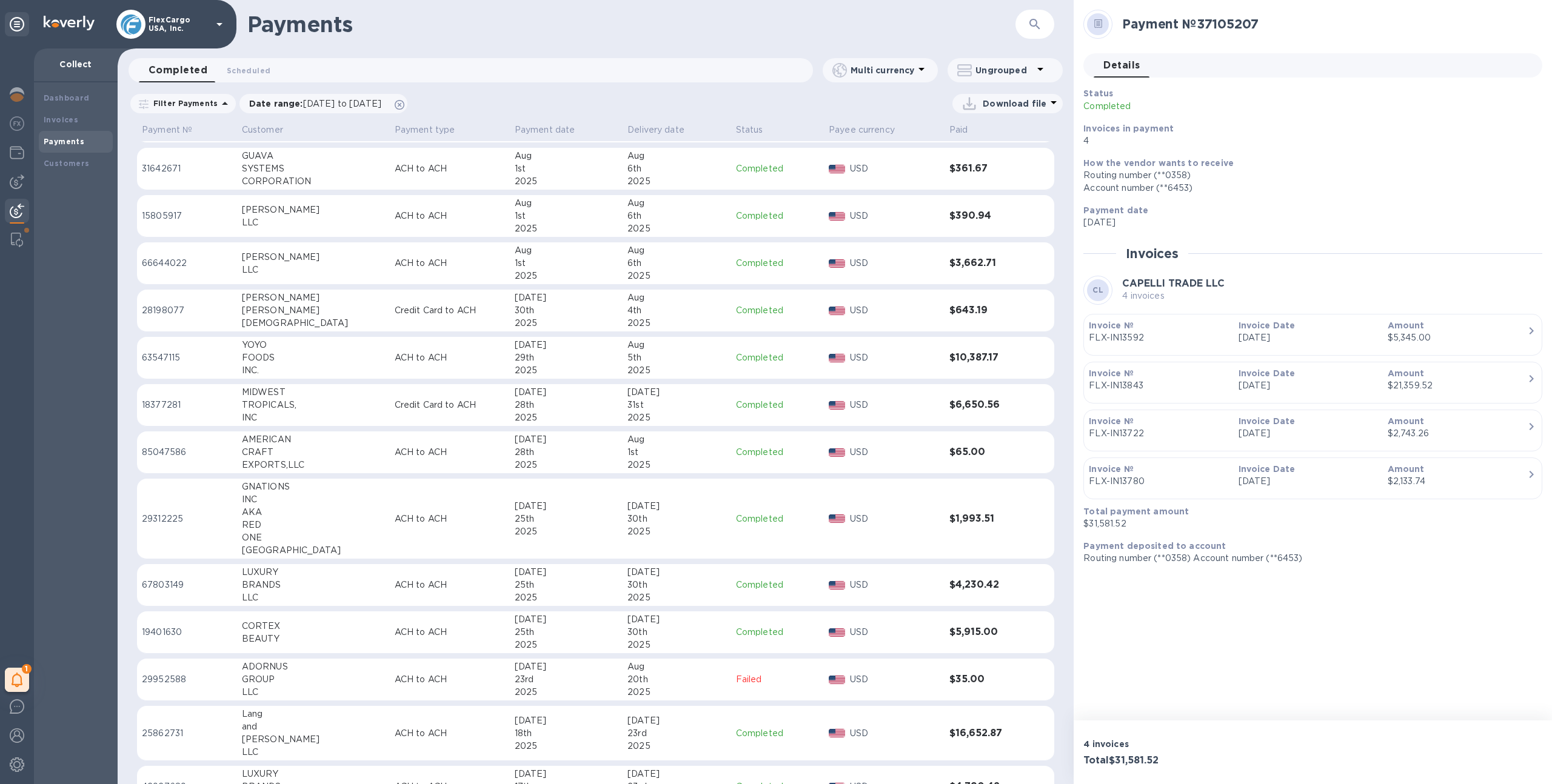
click at [558, 687] on div "2025" at bounding box center [566, 692] width 103 height 13
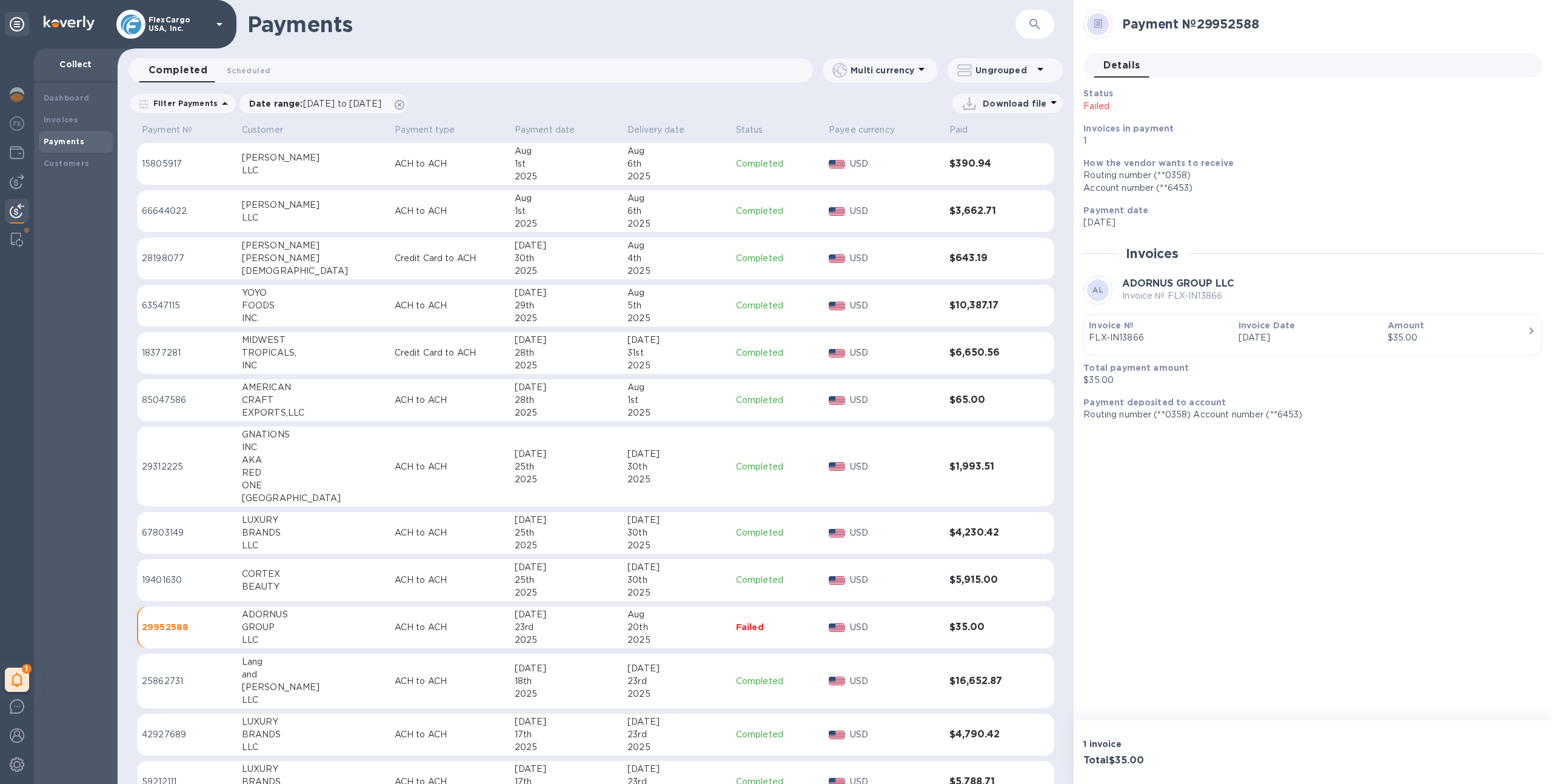
scroll to position [825, 0]
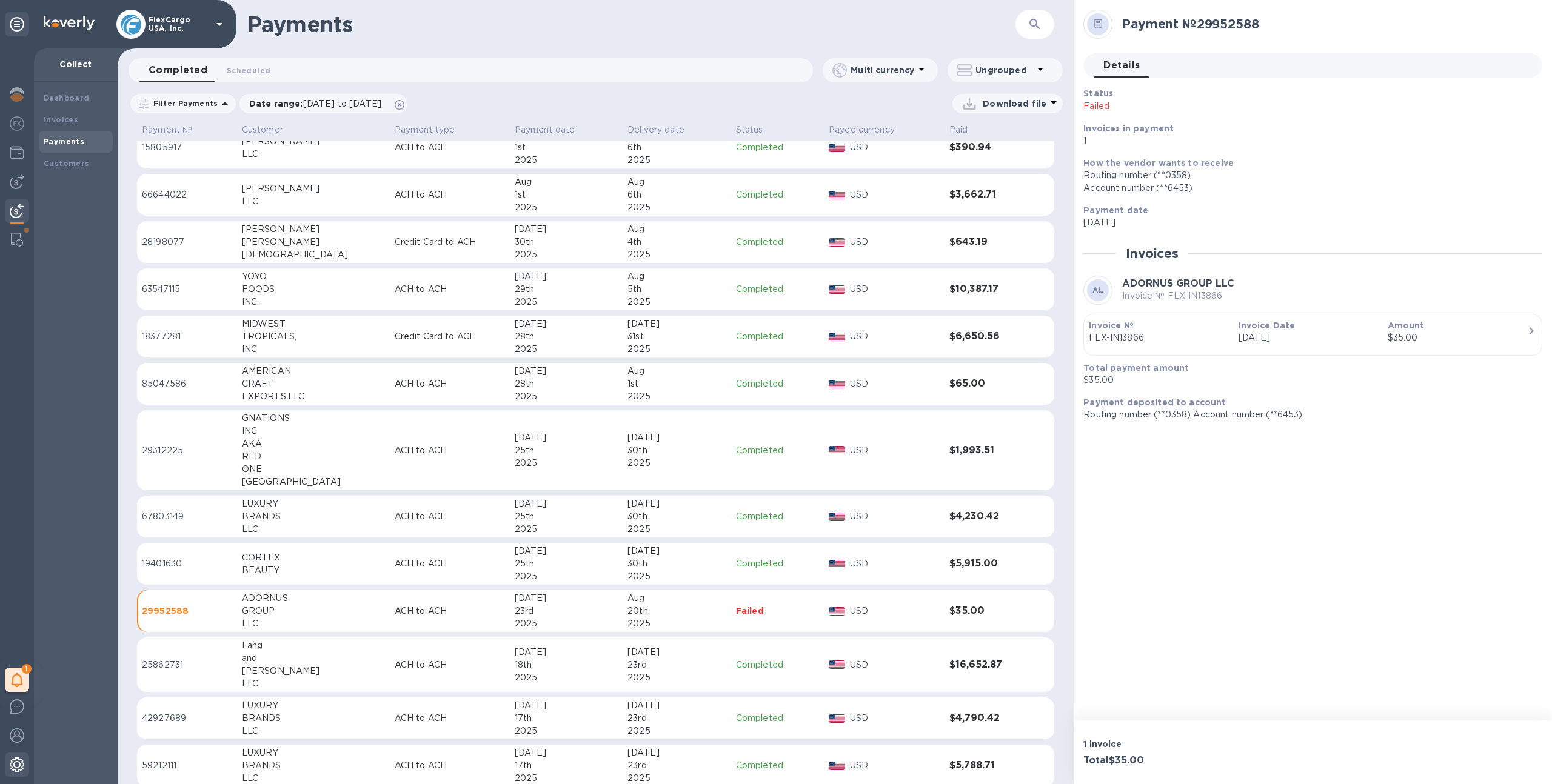
click at [15, 761] on img at bounding box center [17, 765] width 15 height 15
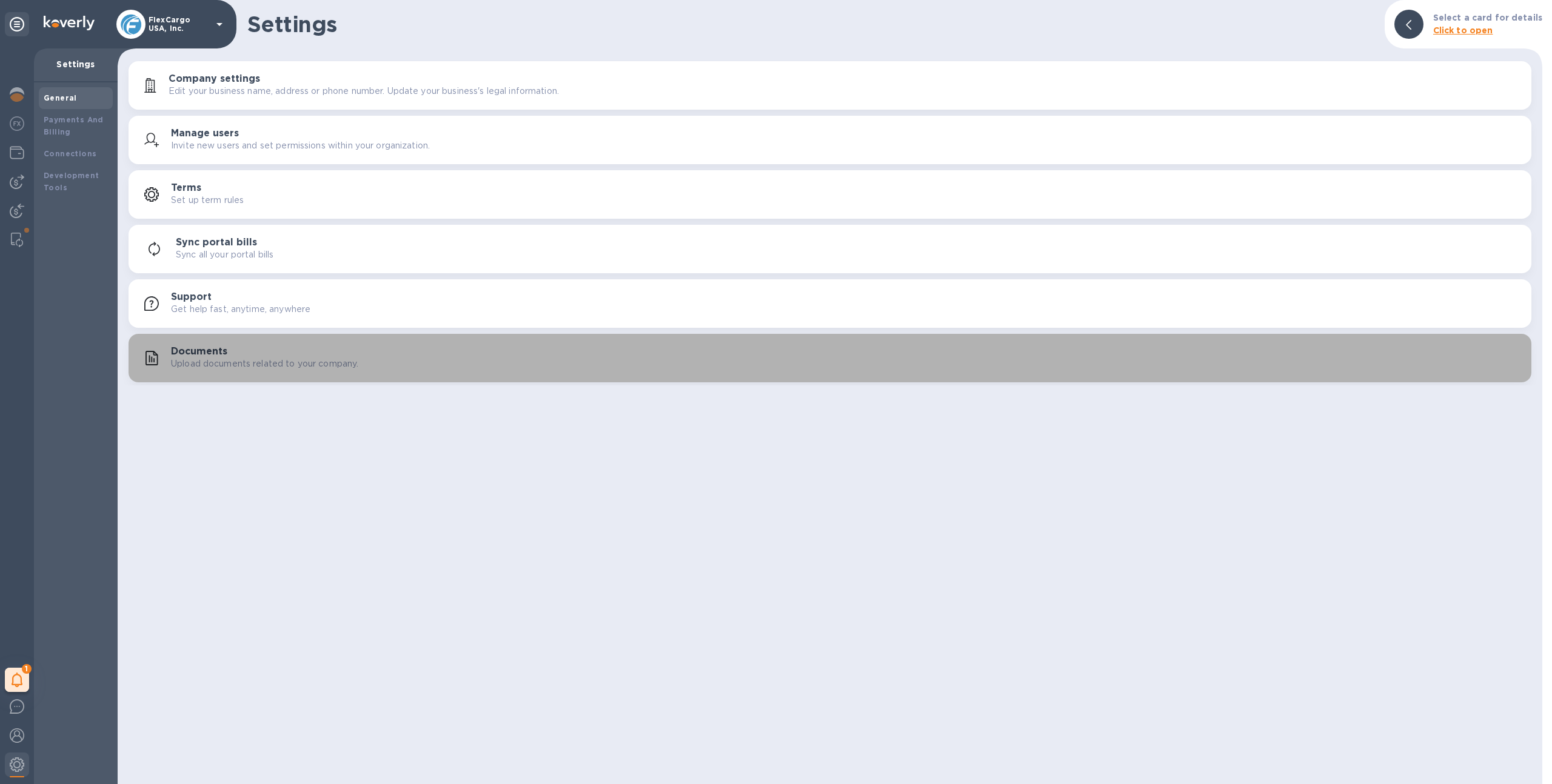
click at [225, 378] on button "Documents Upload documents related to your company." at bounding box center [830, 358] width 1403 height 49
